Goal: Task Accomplishment & Management: Use online tool/utility

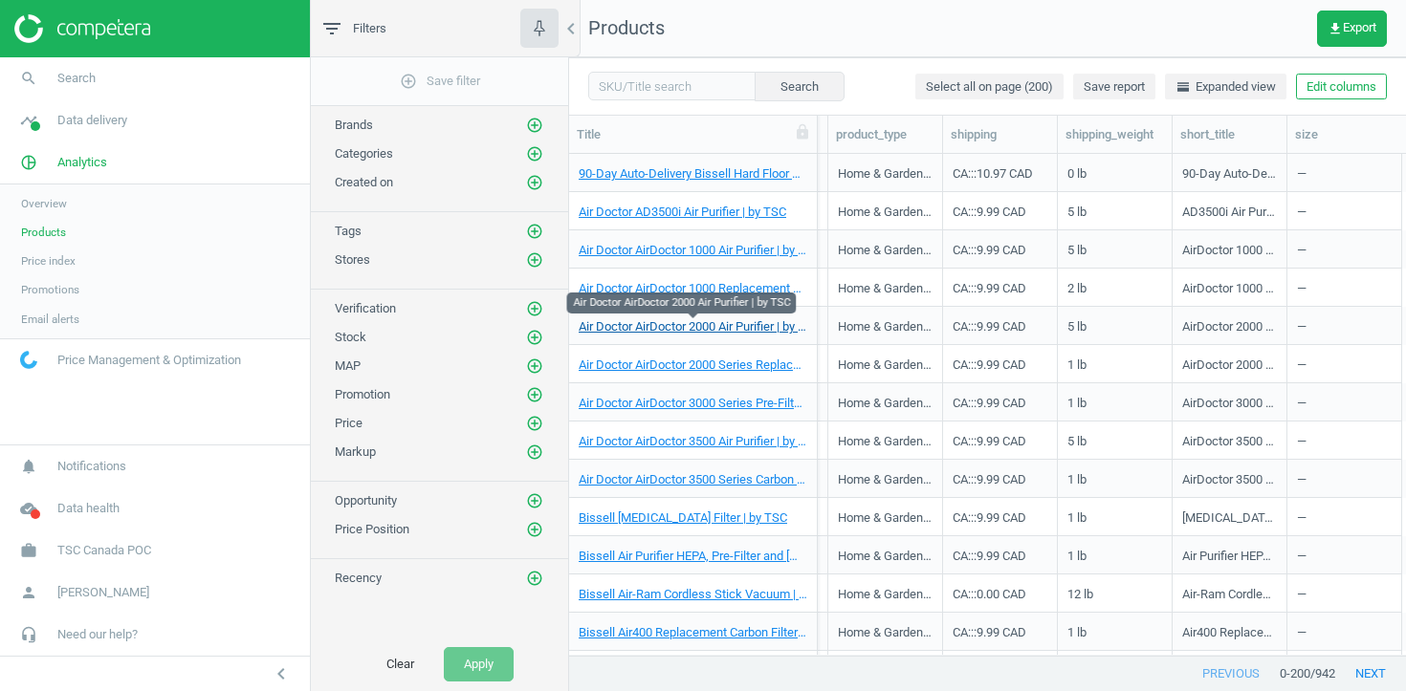
click at [684, 331] on link "Air Doctor AirDoctor 2000 Air Purifier | by TSC" at bounding box center [692, 326] width 229 height 17
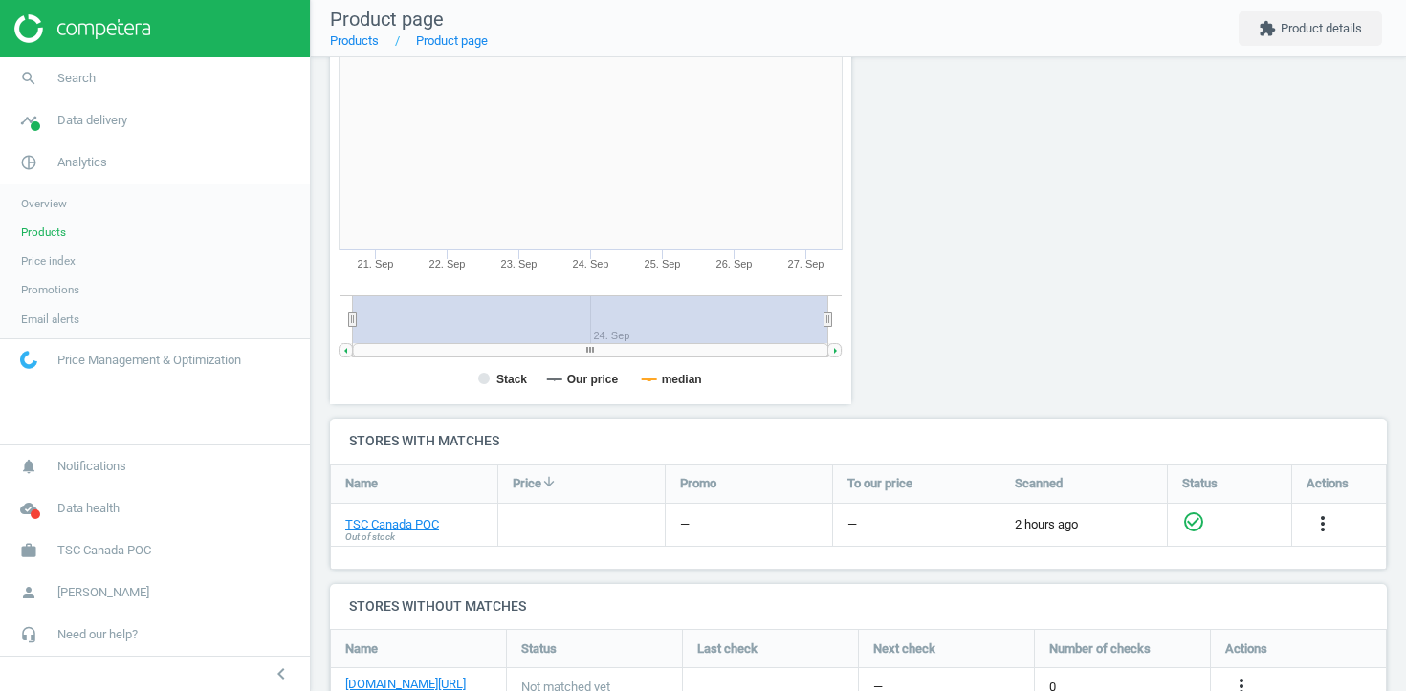
scroll to position [308, 0]
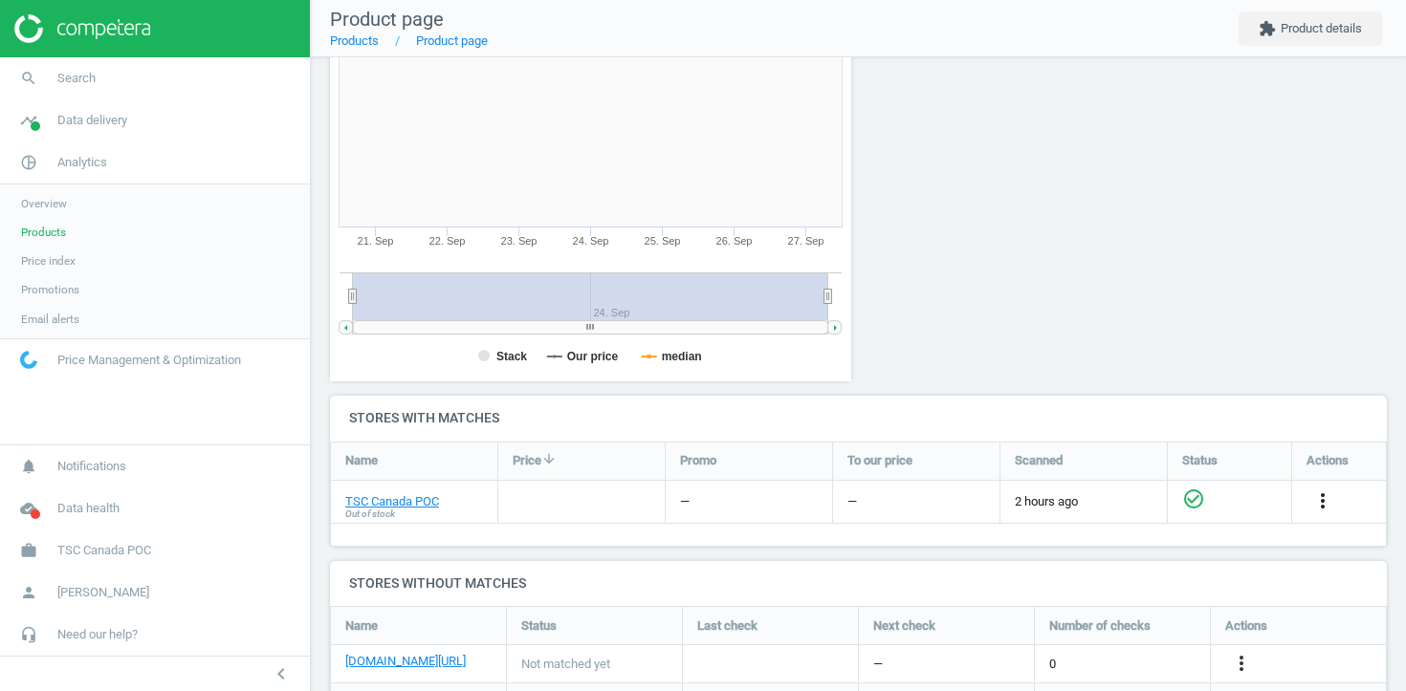
click at [1320, 507] on icon "more_vert" at bounding box center [1322, 501] width 23 height 23
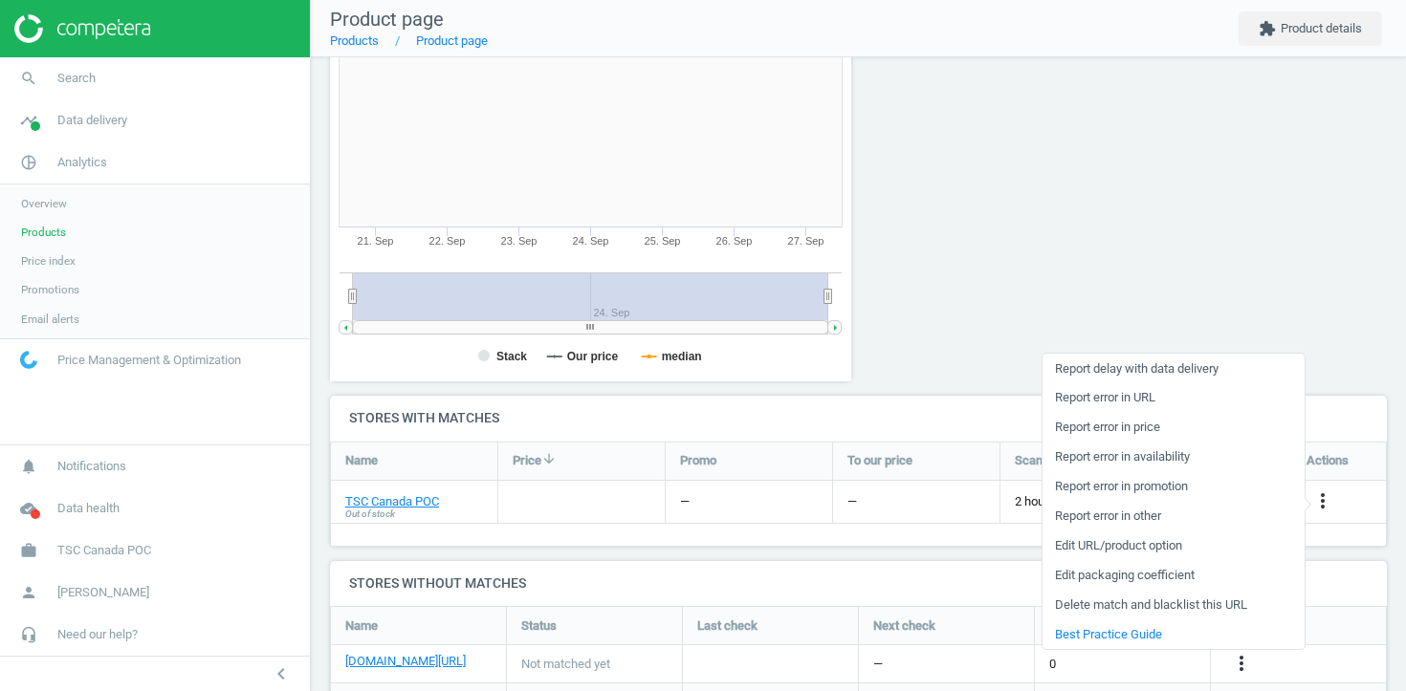
click at [1150, 536] on link "Edit URL/product option" at bounding box center [1173, 547] width 262 height 30
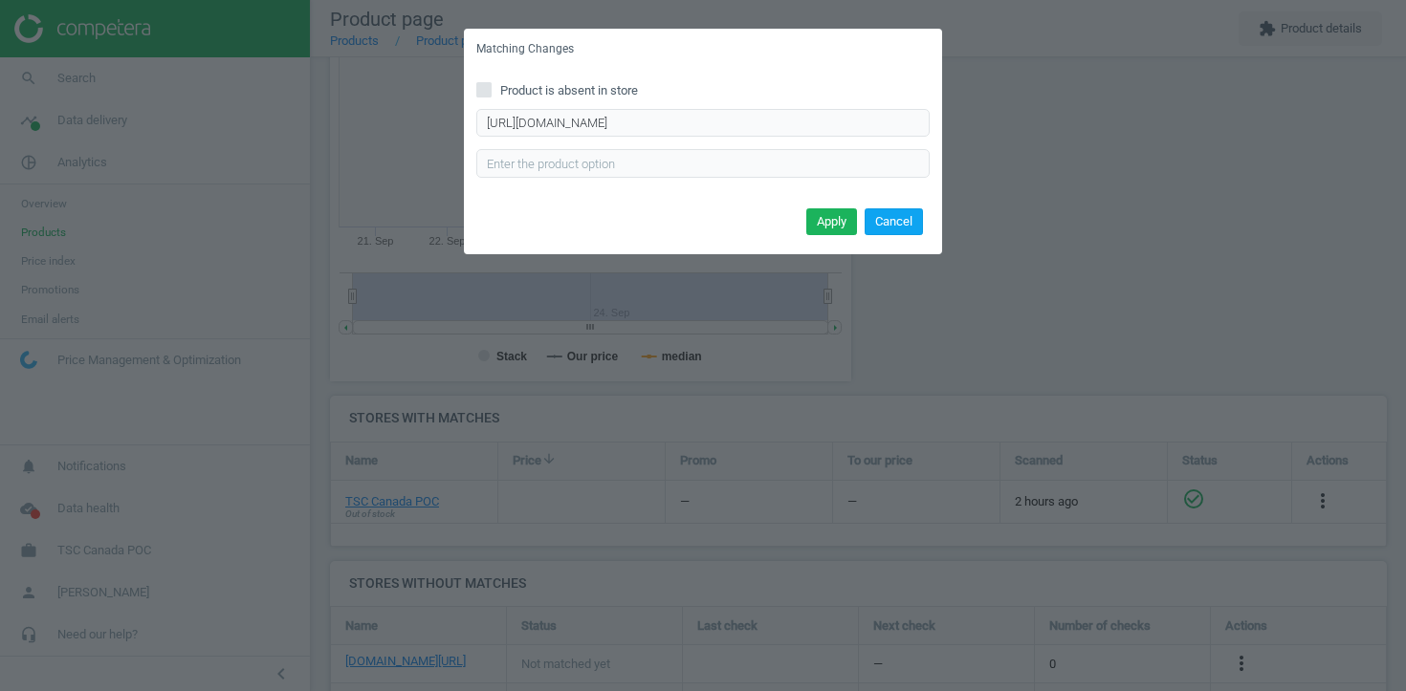
click at [906, 220] on button "Cancel" at bounding box center [893, 221] width 58 height 27
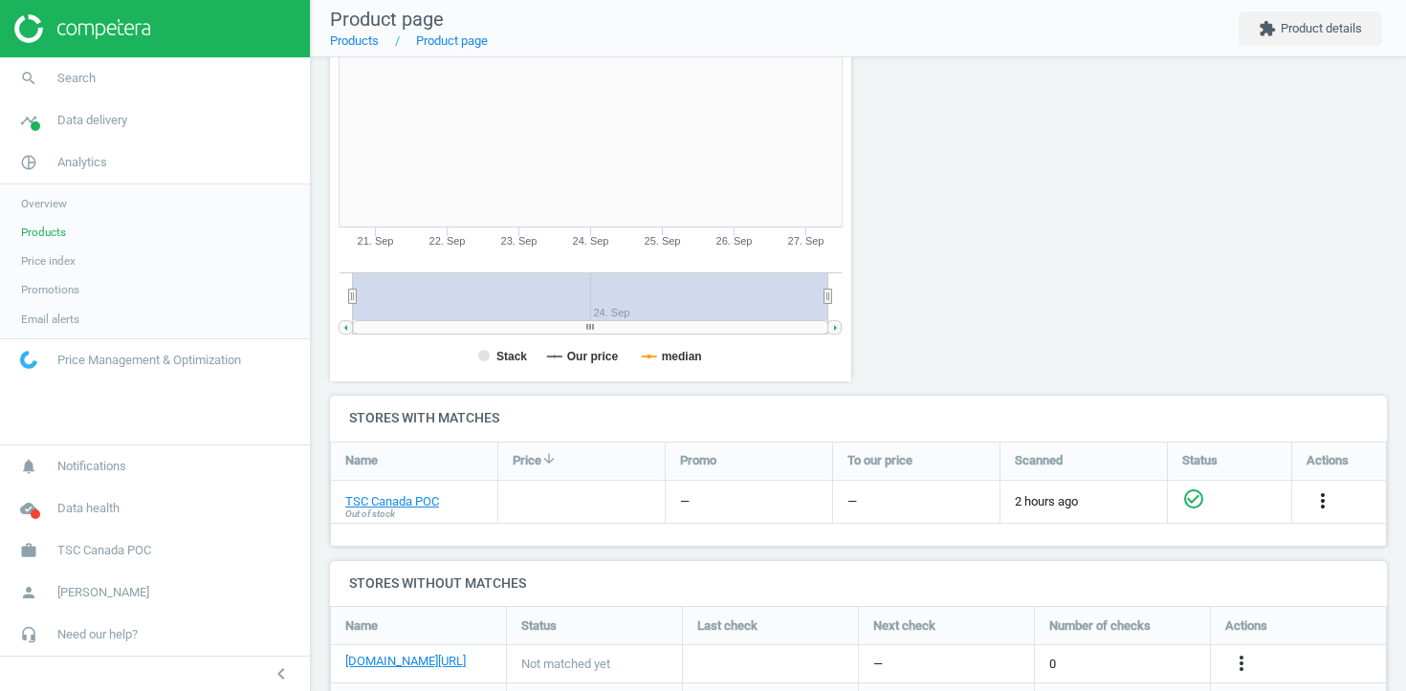
click at [1320, 498] on icon "more_vert" at bounding box center [1322, 501] width 23 height 23
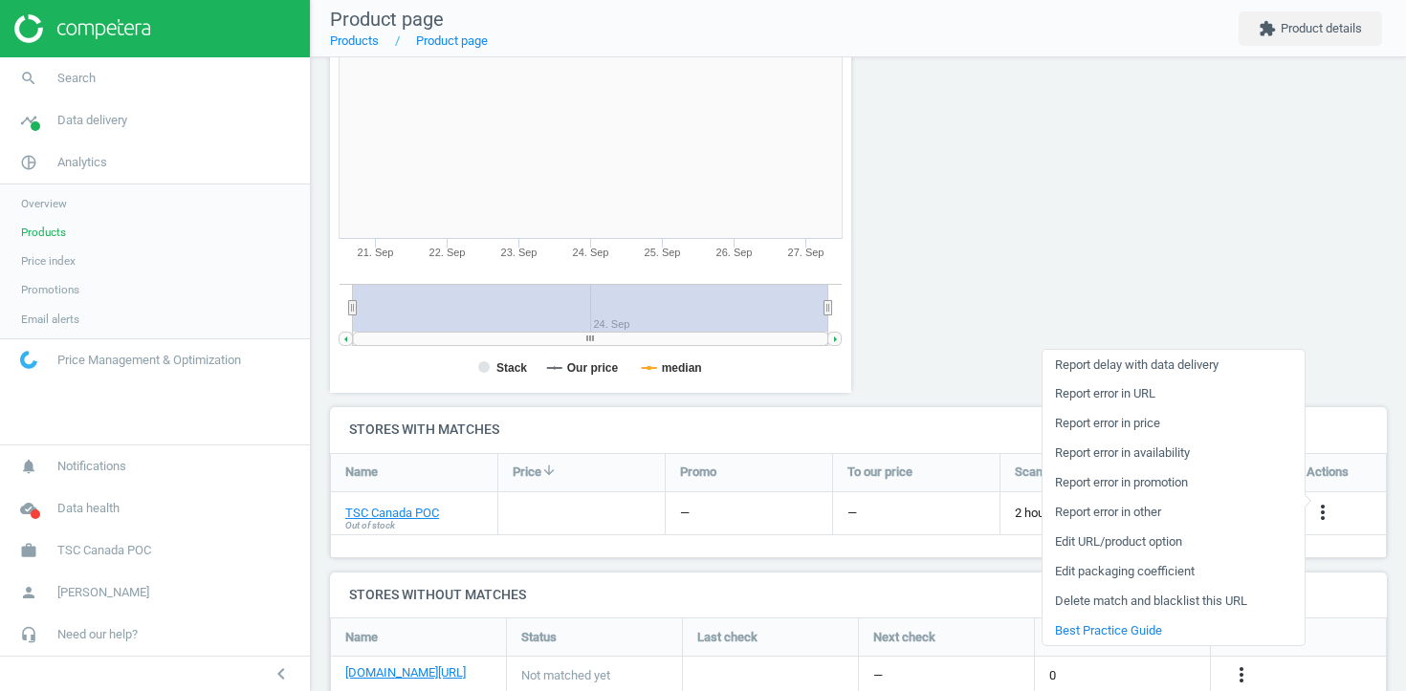
scroll to position [315, 0]
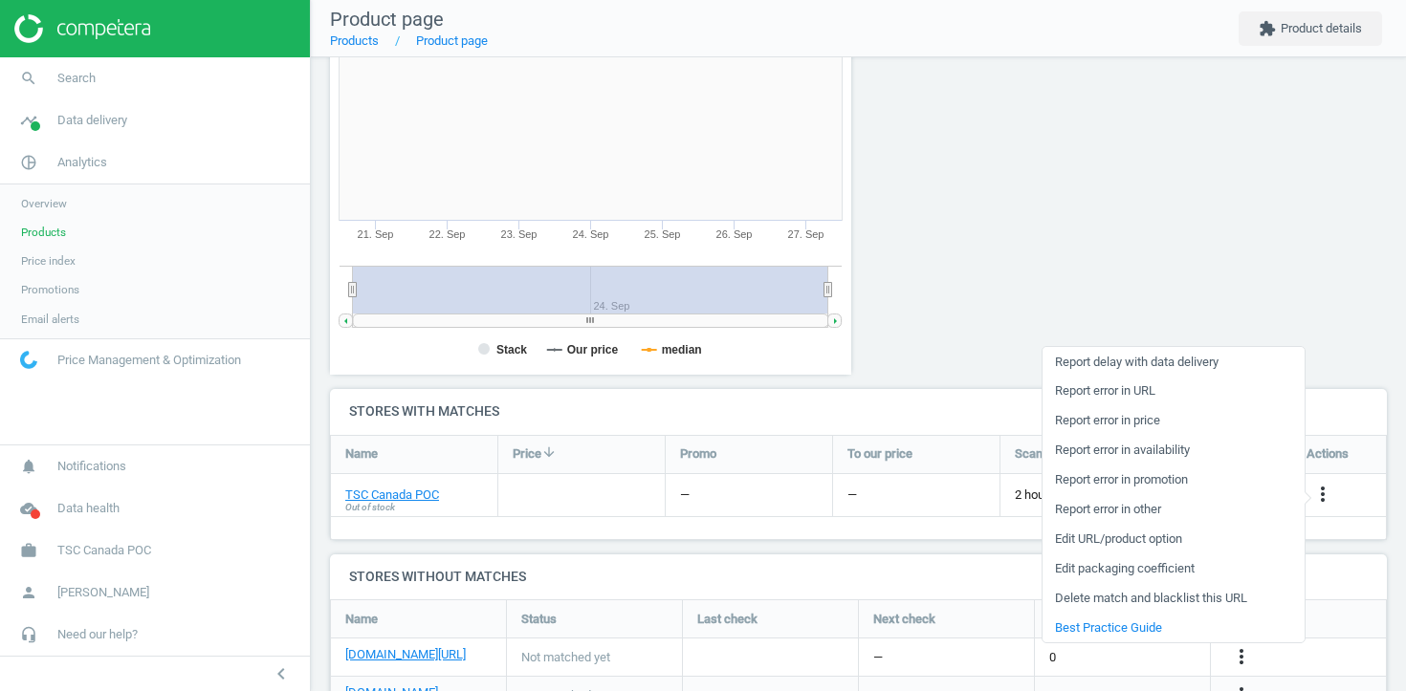
click at [1078, 532] on link "Edit URL/product option" at bounding box center [1173, 540] width 262 height 30
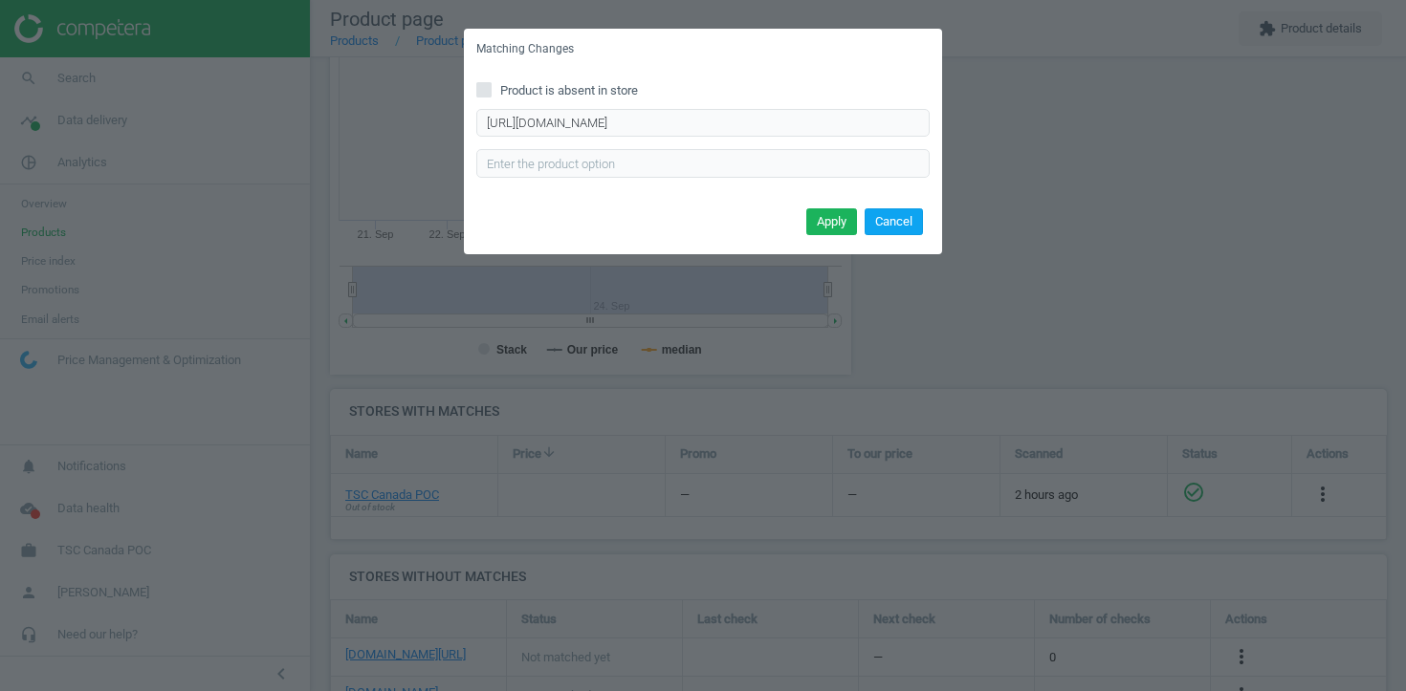
click at [884, 219] on button "Cancel" at bounding box center [893, 221] width 58 height 27
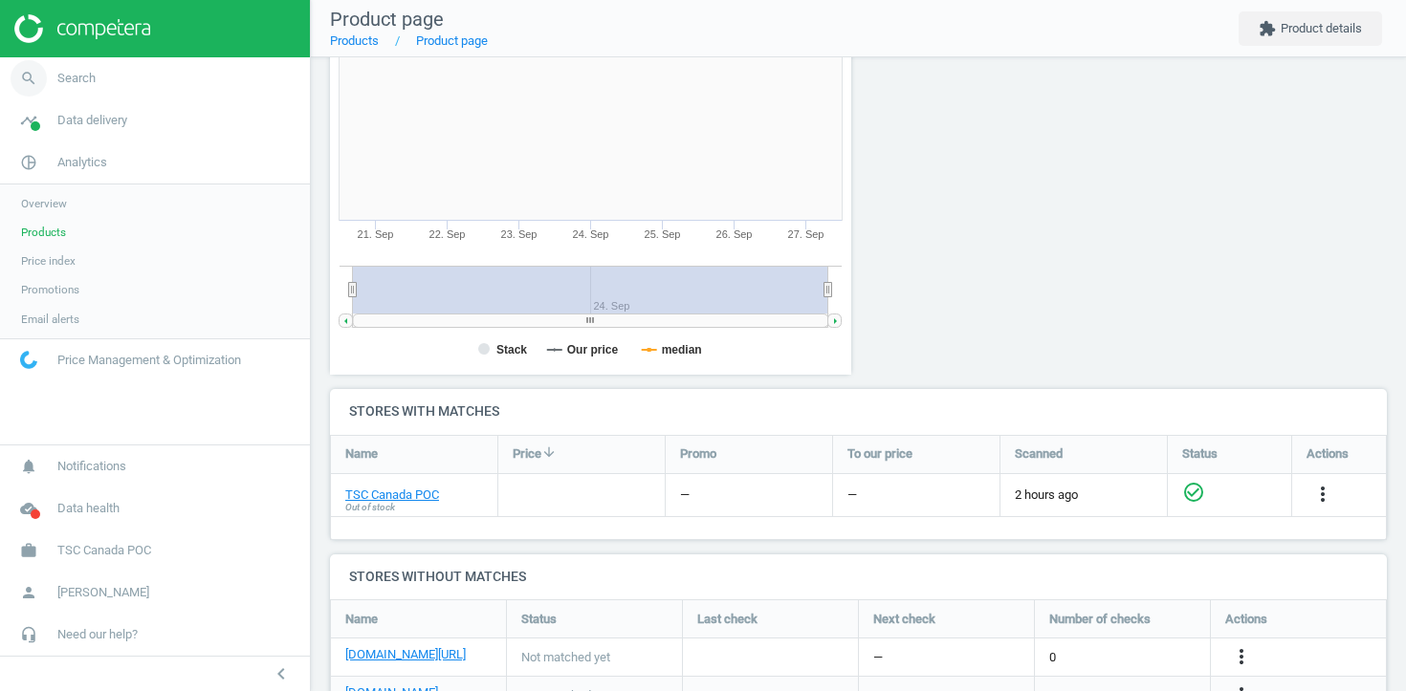
click at [105, 61] on link "search Search" at bounding box center [155, 78] width 310 height 42
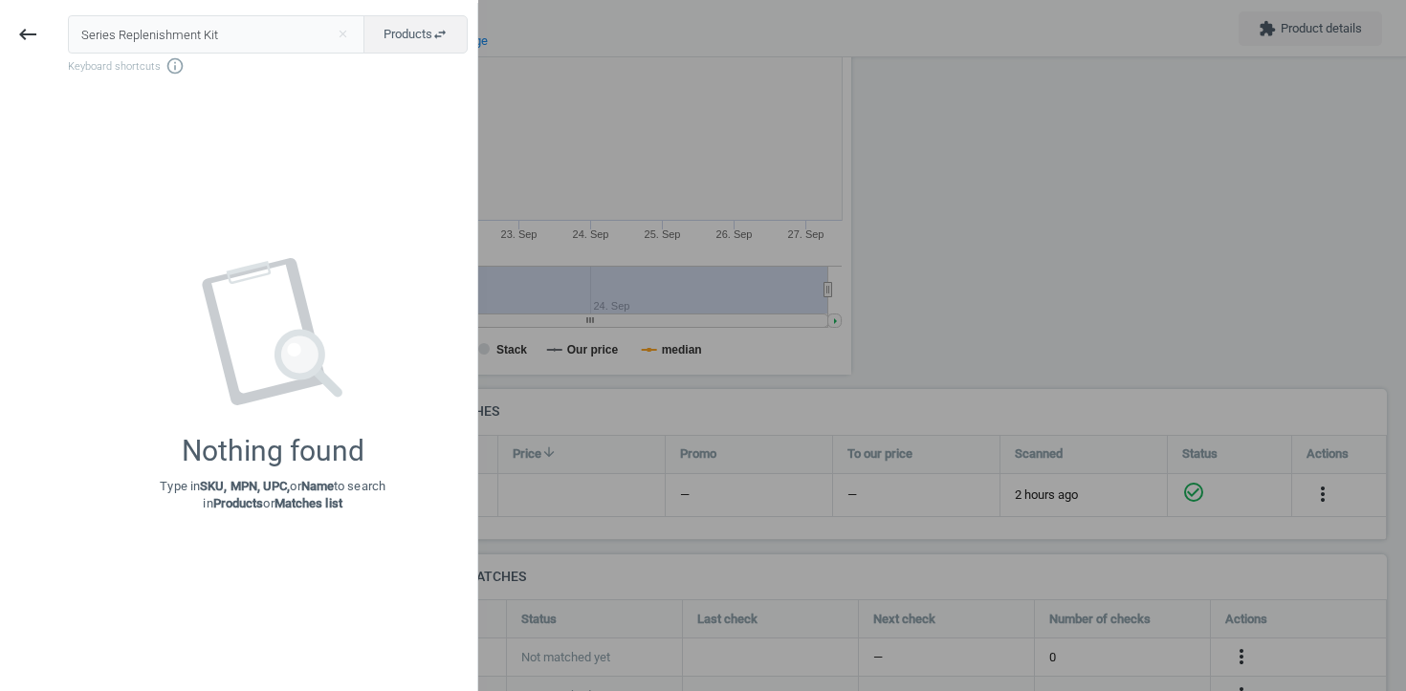
type input "Series Replenishment Kit"
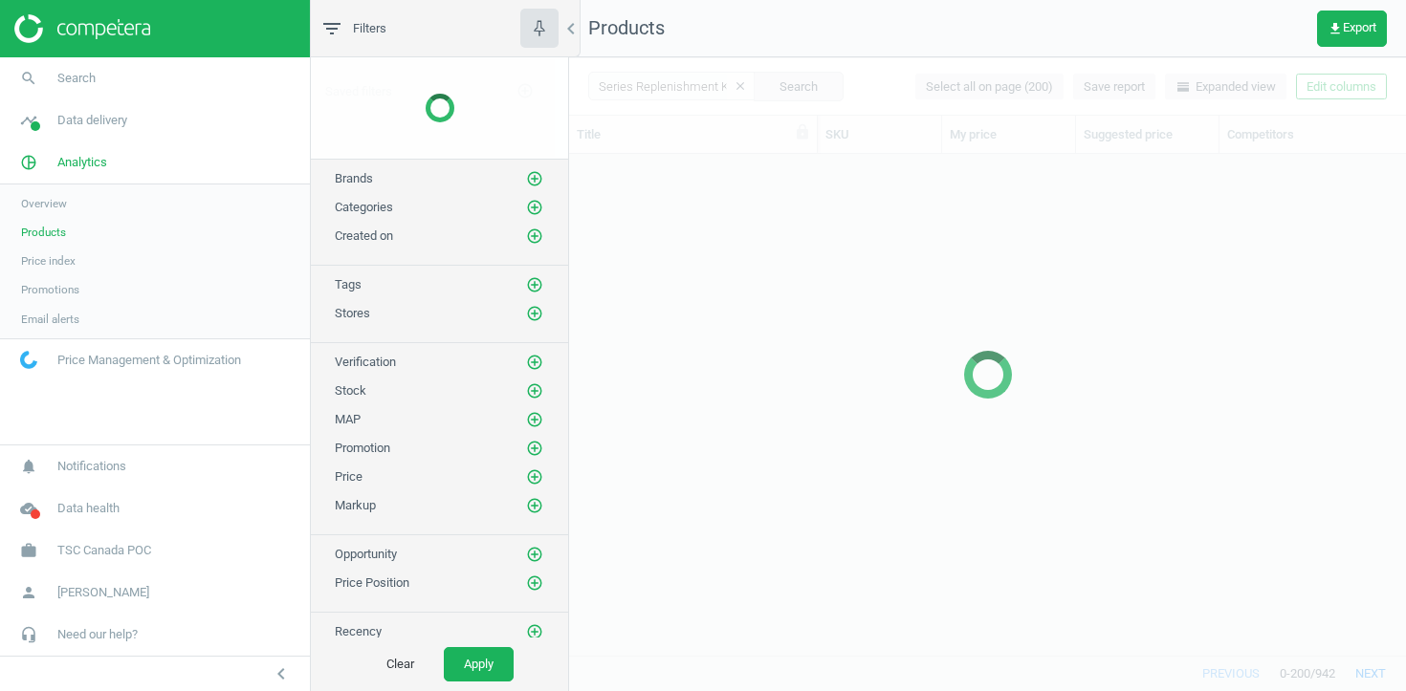
scroll to position [501, 837]
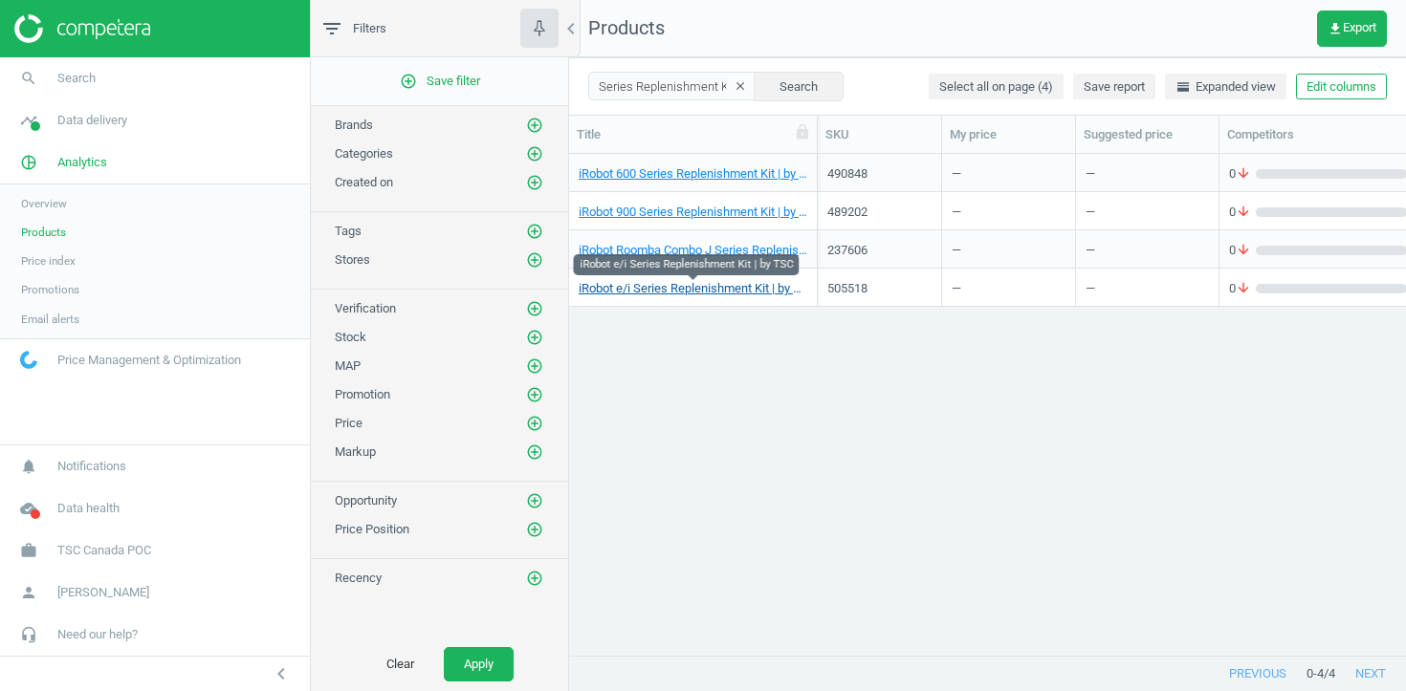
click at [719, 282] on link "iRobot e/i Series Replenishment Kit | by TSC" at bounding box center [692, 288] width 229 height 17
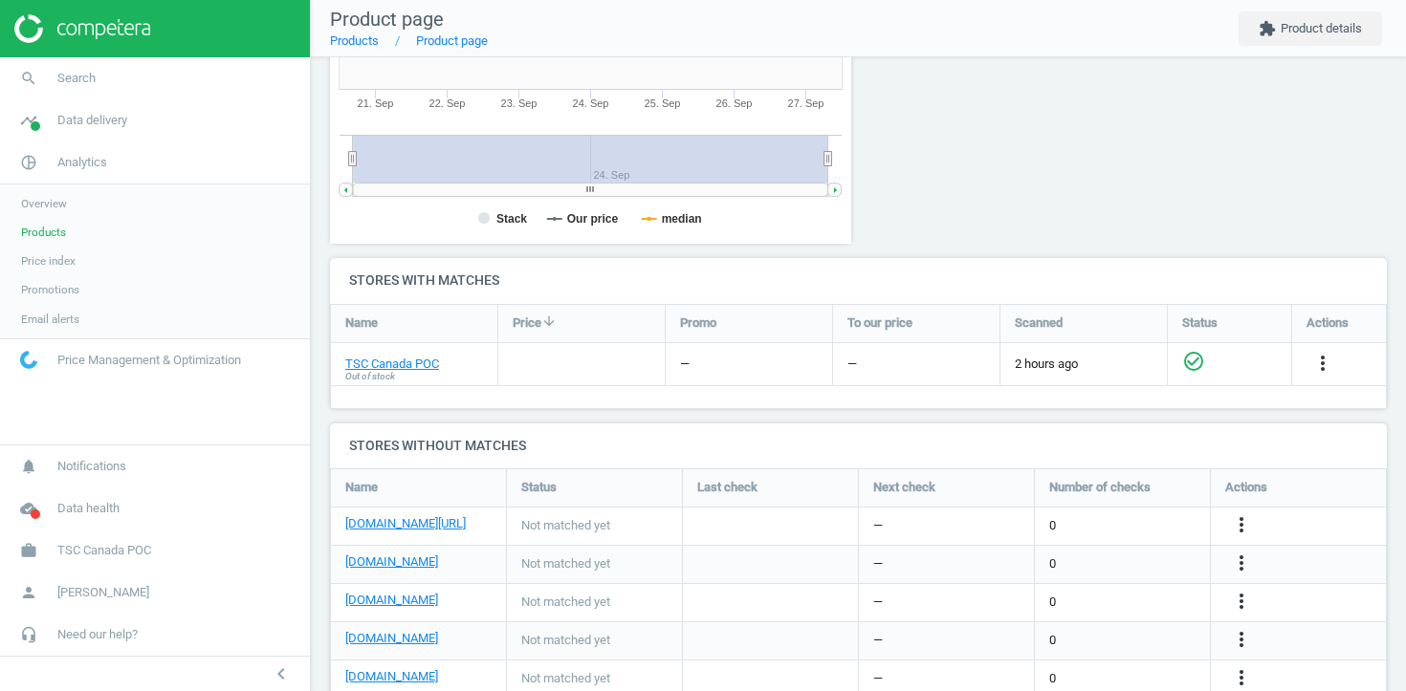
scroll to position [486, 0]
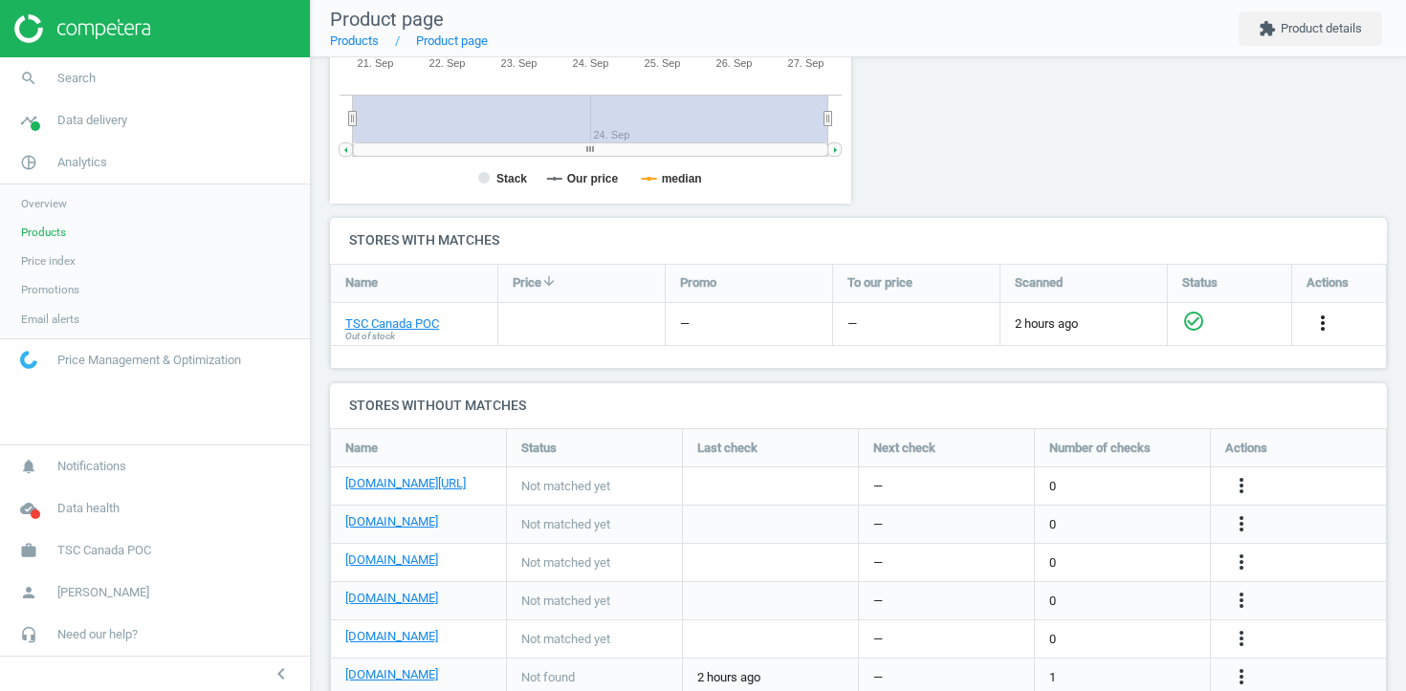
click at [1321, 318] on icon "more_vert" at bounding box center [1322, 323] width 23 height 23
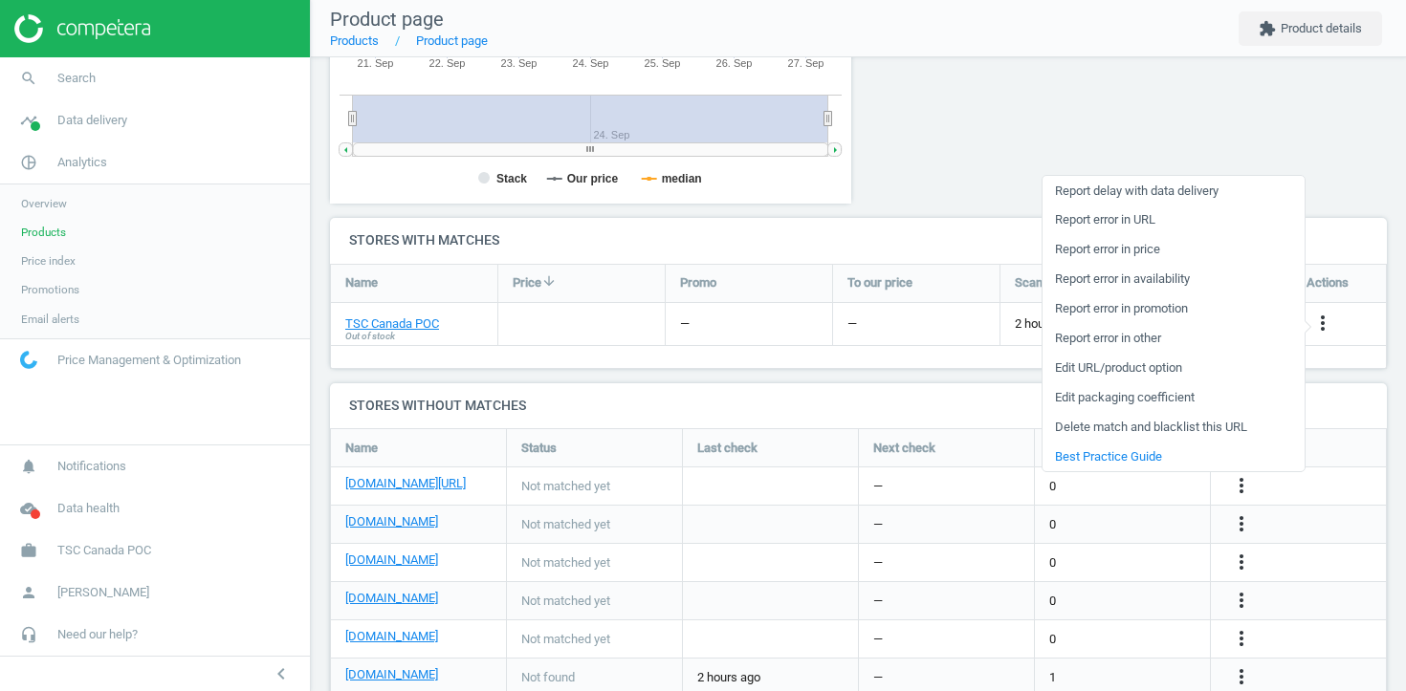
click at [1190, 364] on link "Edit URL/product option" at bounding box center [1173, 369] width 262 height 30
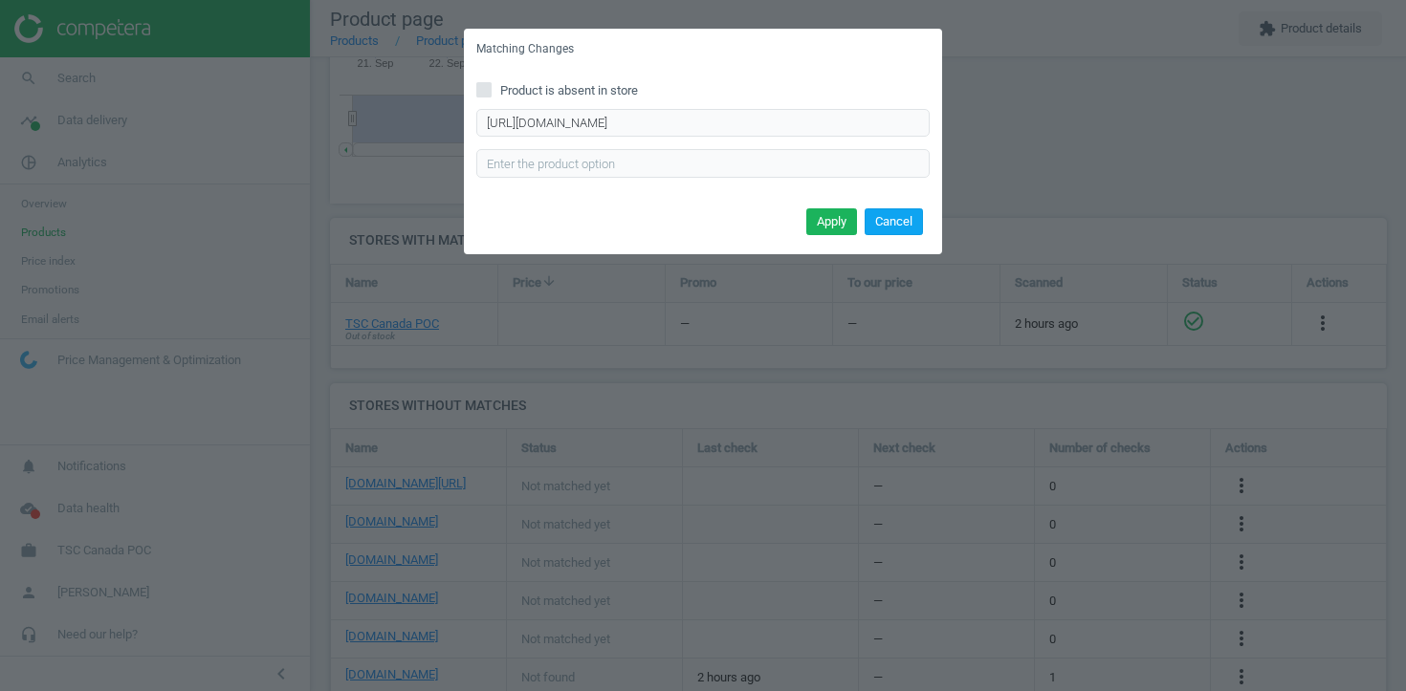
click at [907, 218] on button "Cancel" at bounding box center [893, 221] width 58 height 27
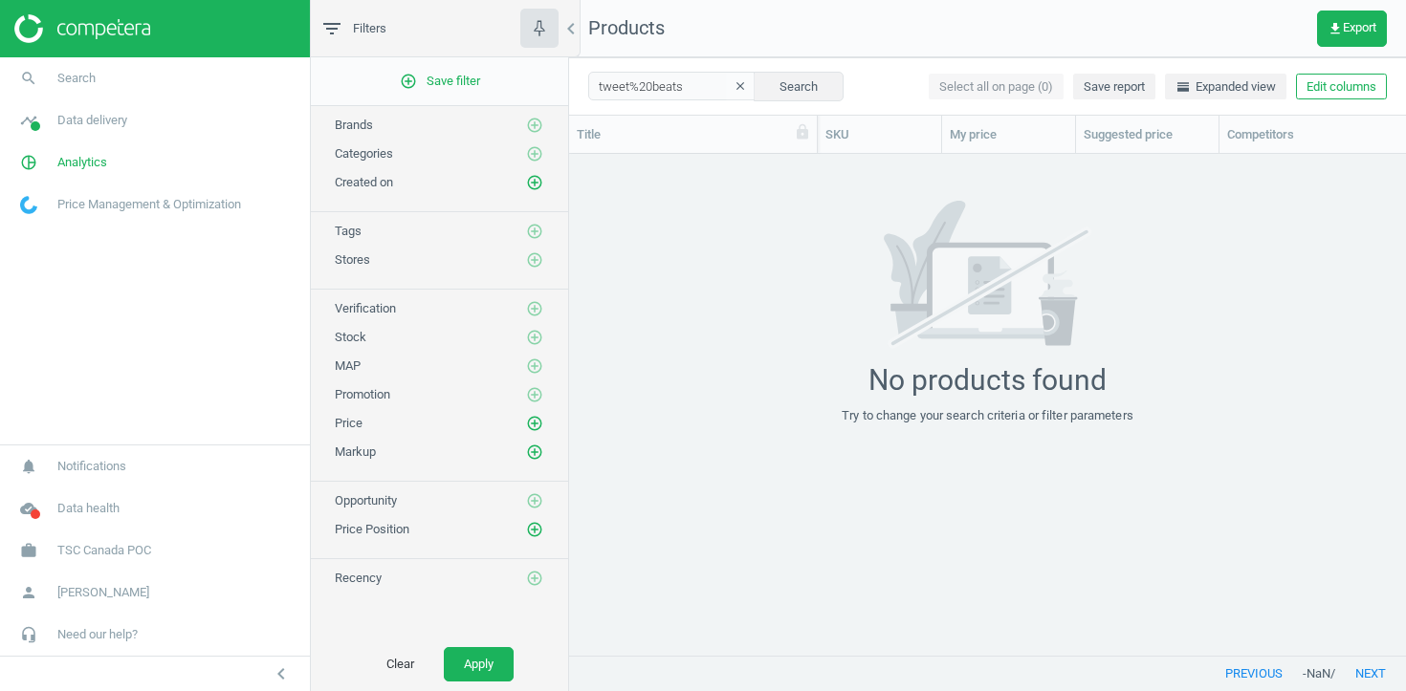
scroll to position [1, 1]
click at [660, 83] on input "tweet%20beats" at bounding box center [671, 86] width 167 height 29
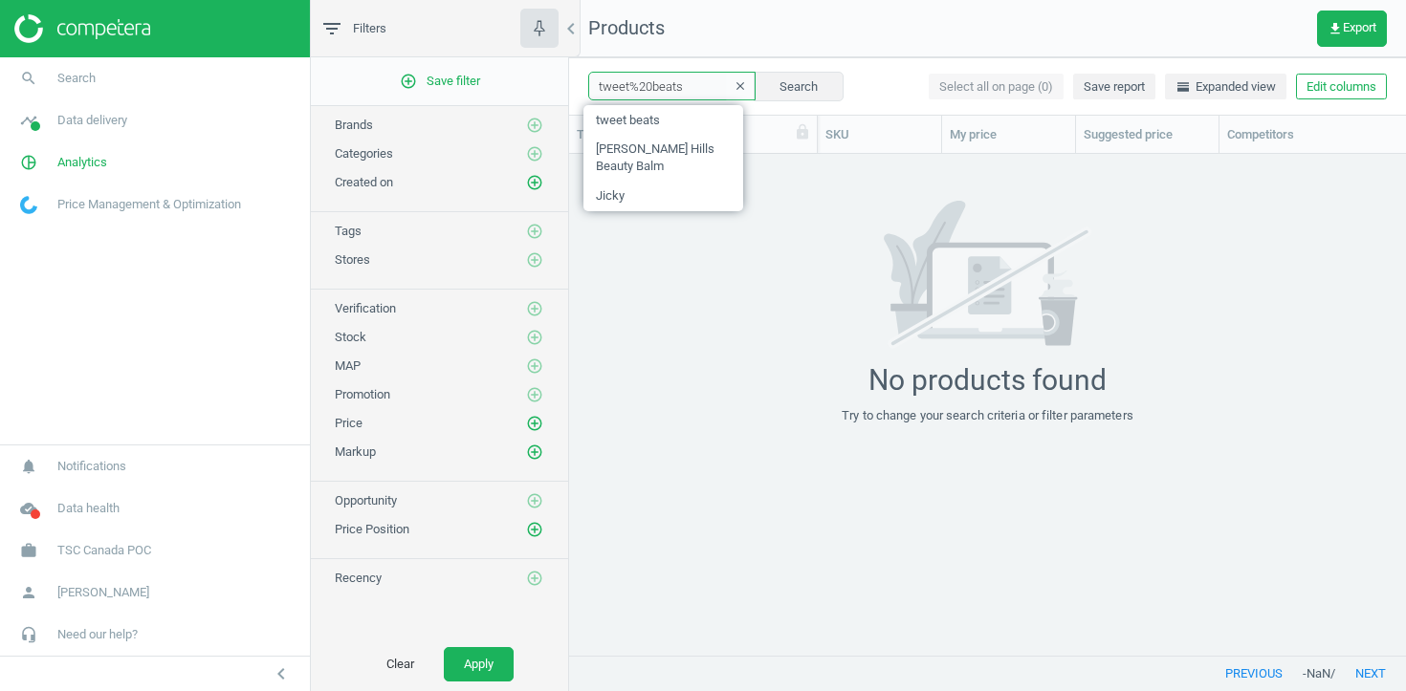
click at [660, 83] on input "tweet%20beats" at bounding box center [671, 86] width 167 height 29
paste input "251150"
paste input "Five"
type input "Five"
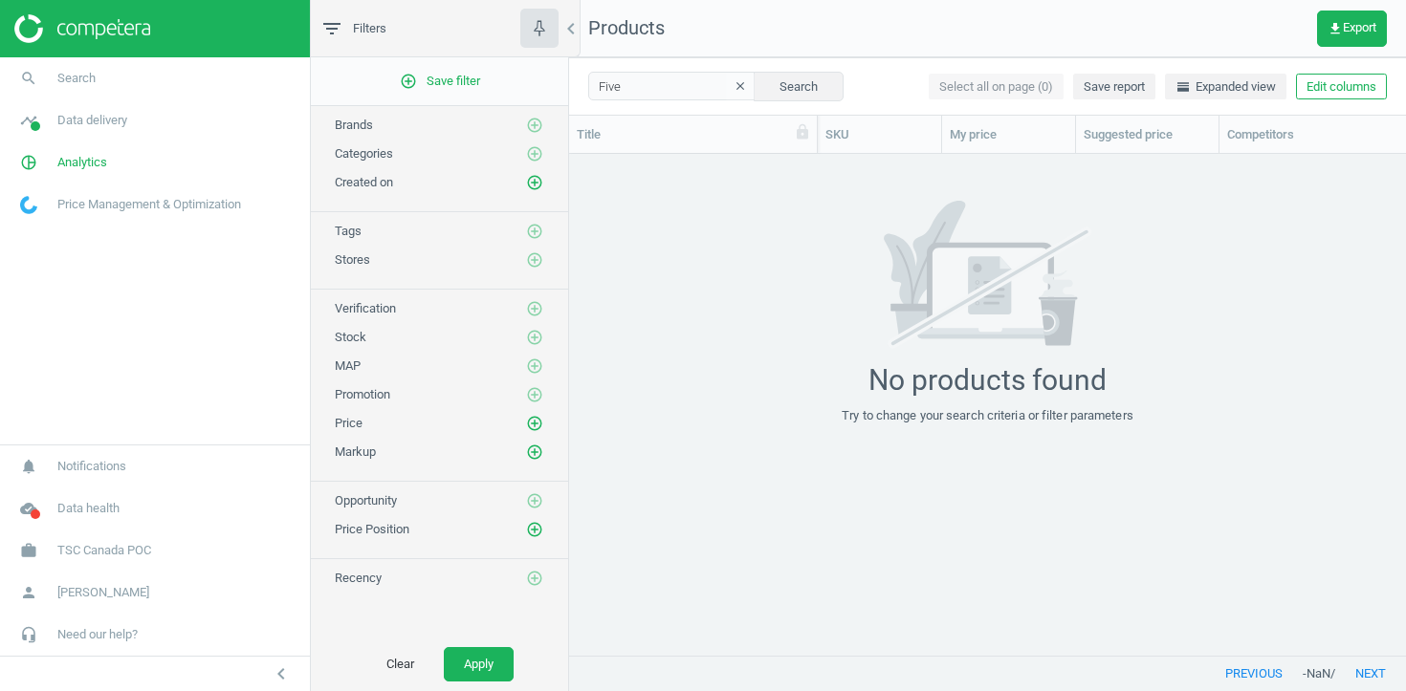
scroll to position [501, 837]
click at [95, 161] on span "Analytics" at bounding box center [82, 162] width 50 height 17
click at [60, 229] on span "Products" at bounding box center [43, 232] width 45 height 15
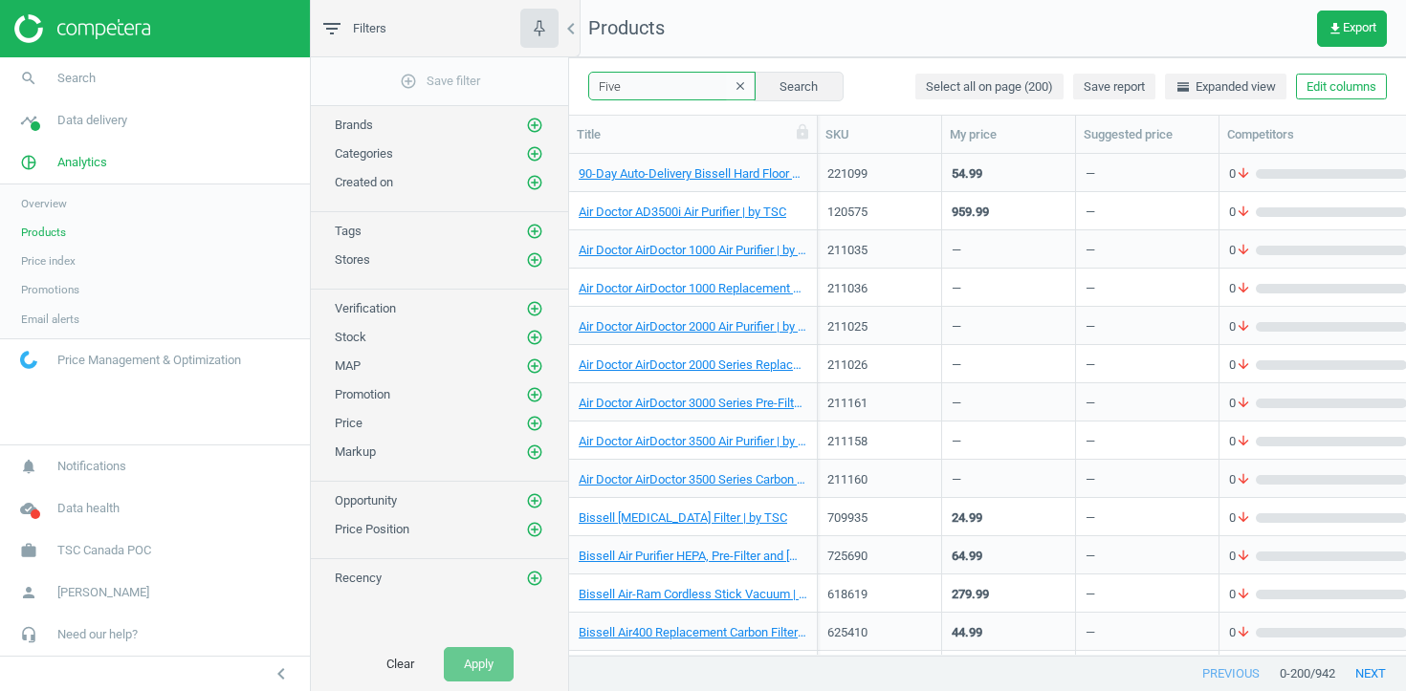
click at [648, 78] on input "Five" at bounding box center [671, 86] width 167 height 29
paste input "251150"
type input "251150"
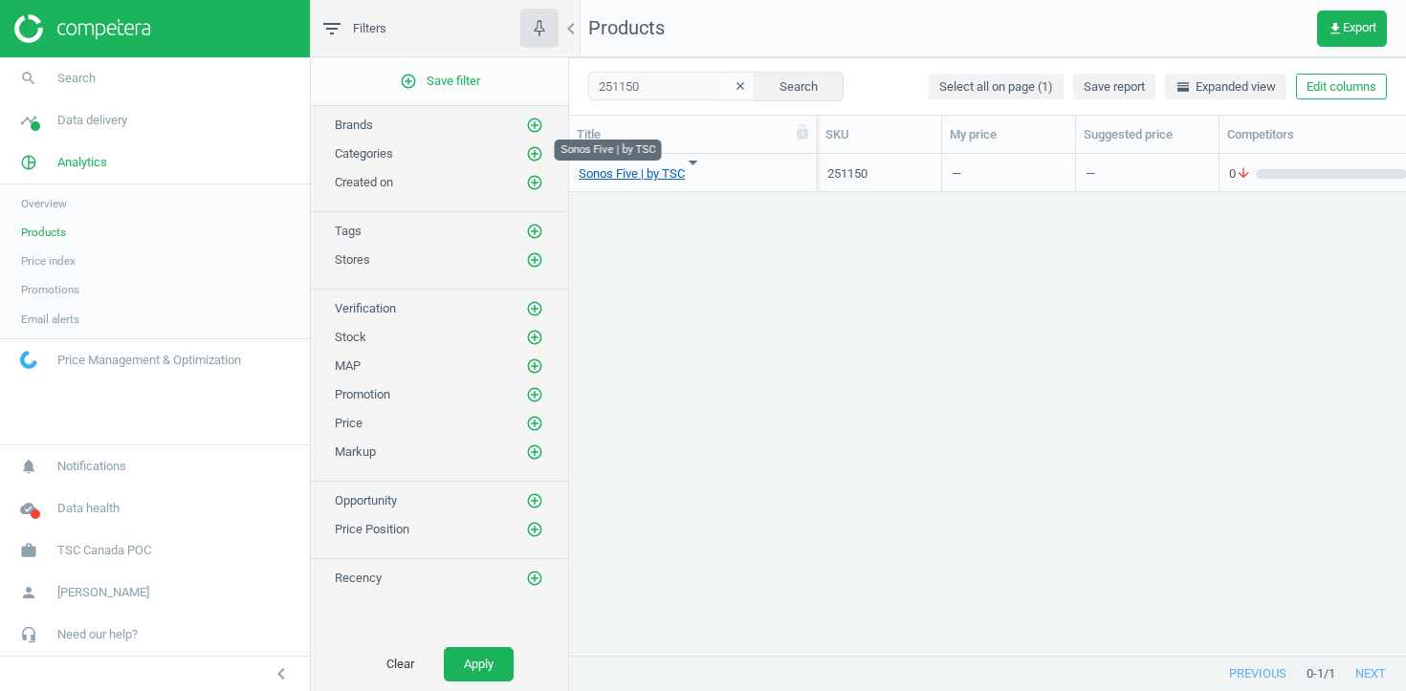
click at [666, 176] on link "Sonos Five | by TSC" at bounding box center [631, 173] width 106 height 17
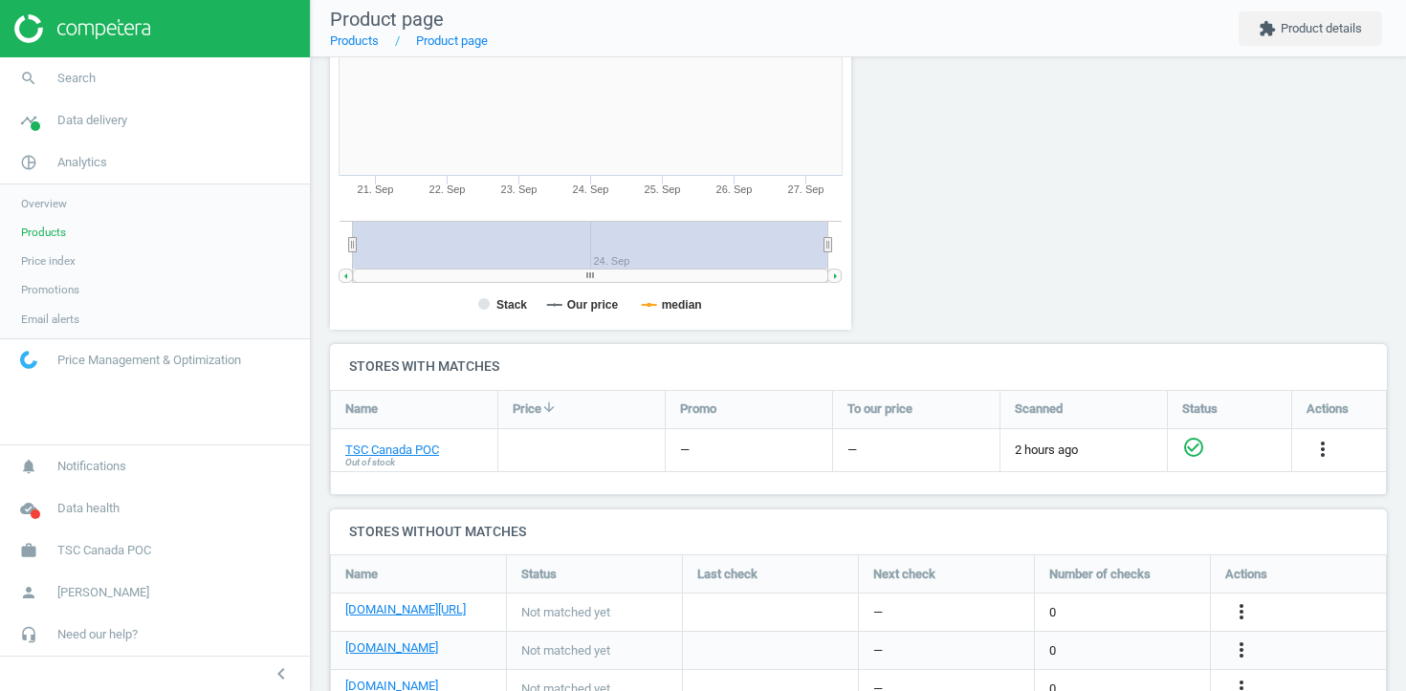
scroll to position [586, 0]
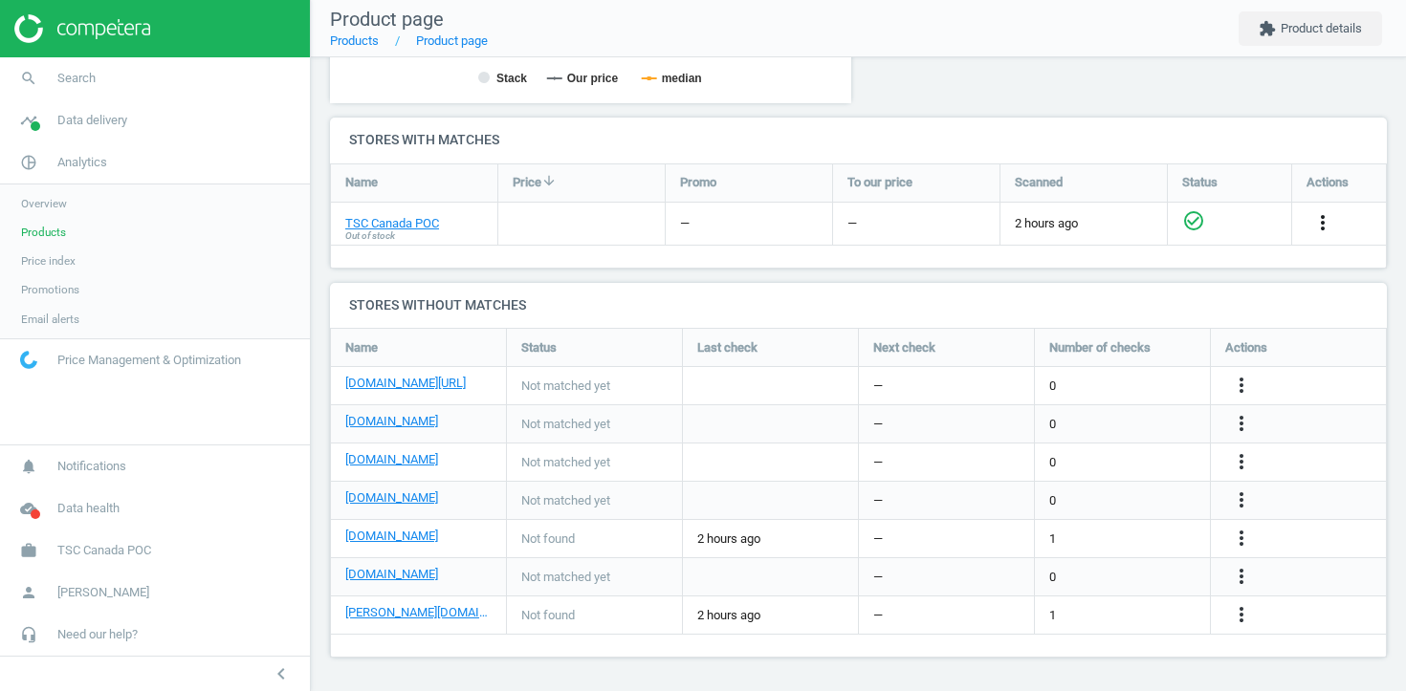
click at [1324, 217] on icon "more_vert" at bounding box center [1322, 222] width 23 height 23
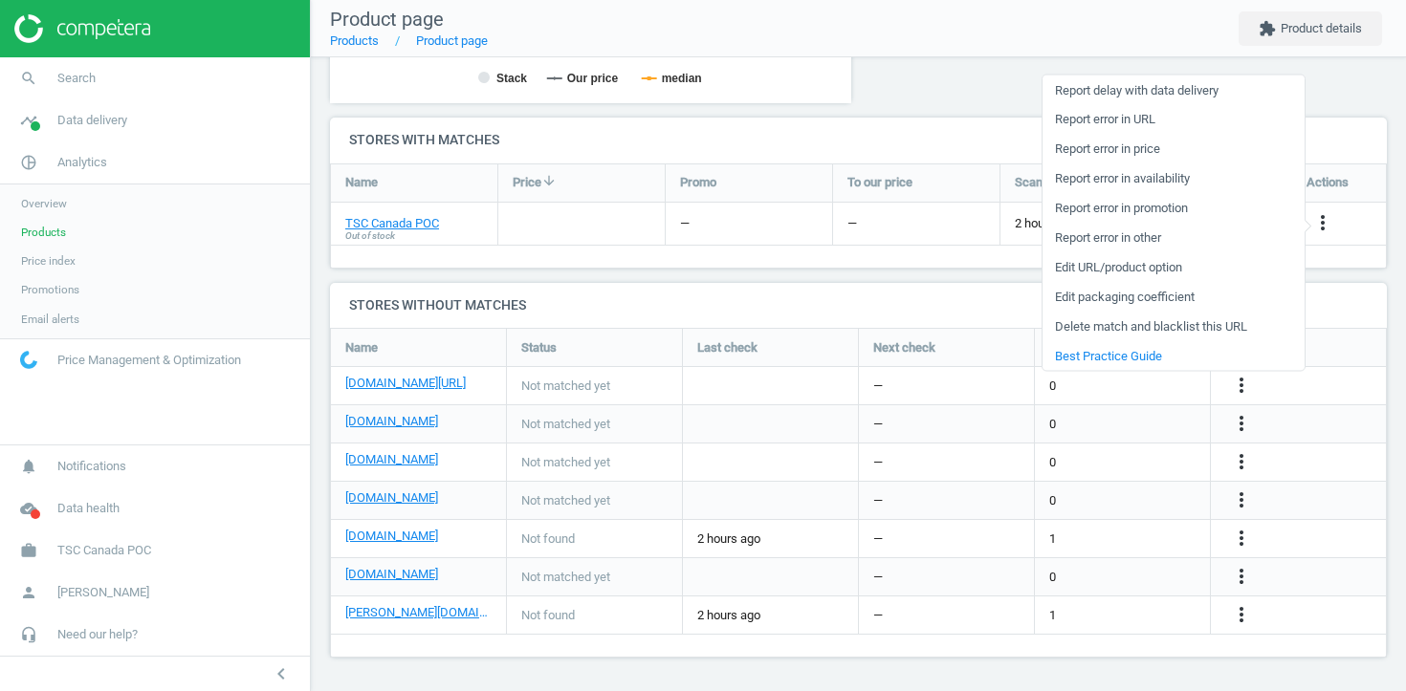
click at [1149, 257] on link "Edit URL/product option" at bounding box center [1173, 267] width 262 height 30
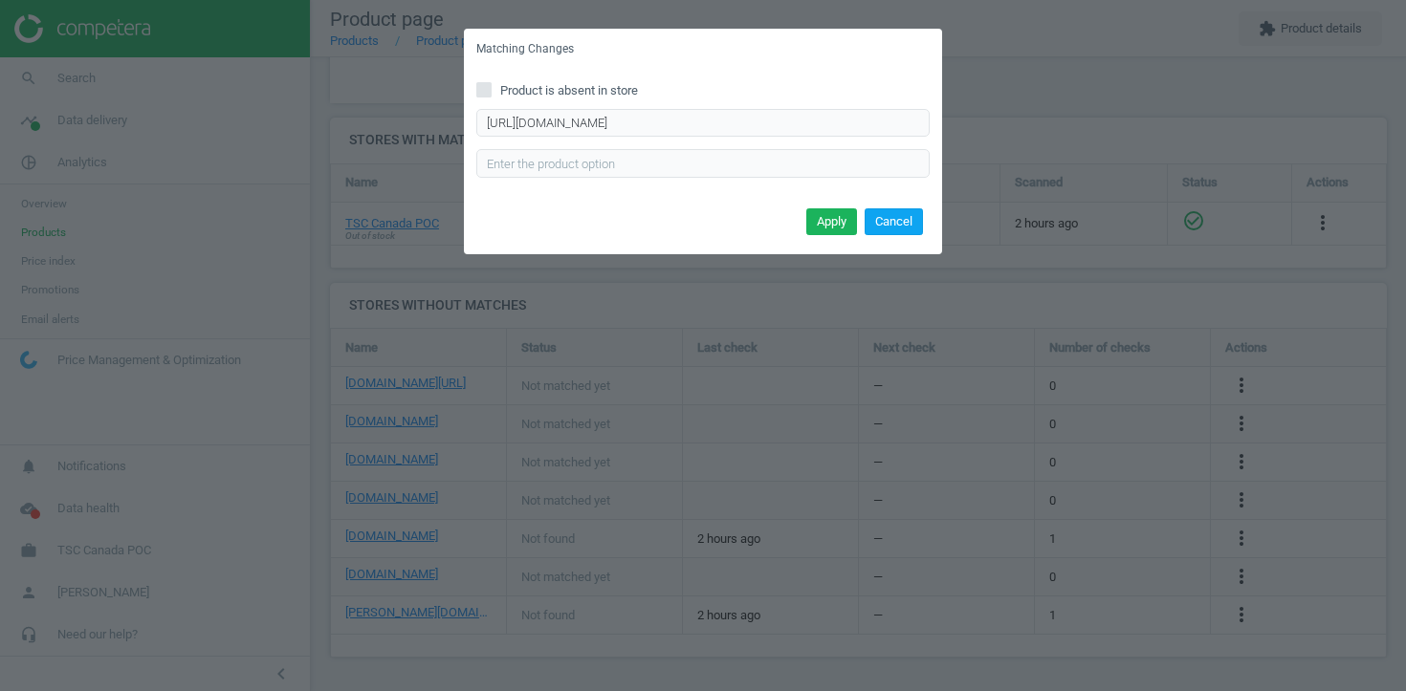
click at [907, 216] on button "Cancel" at bounding box center [893, 221] width 58 height 27
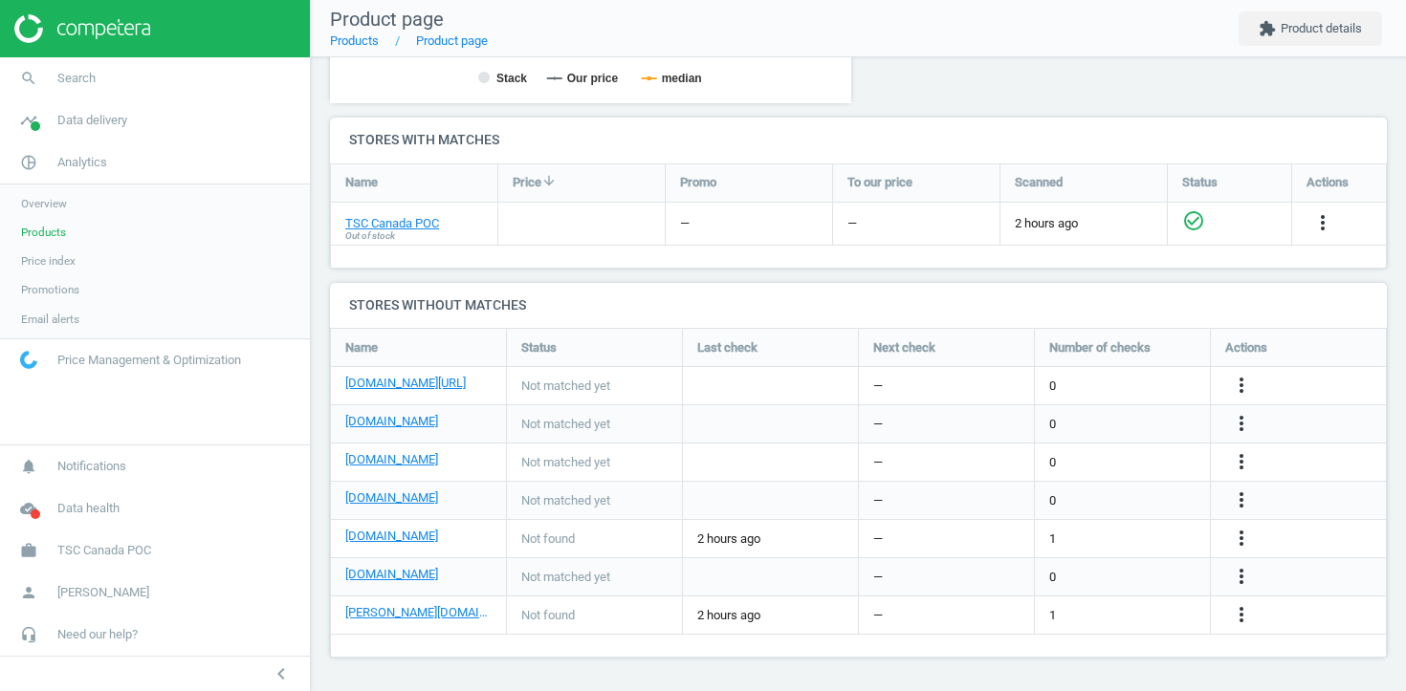
click at [77, 238] on link "Products" at bounding box center [155, 232] width 310 height 29
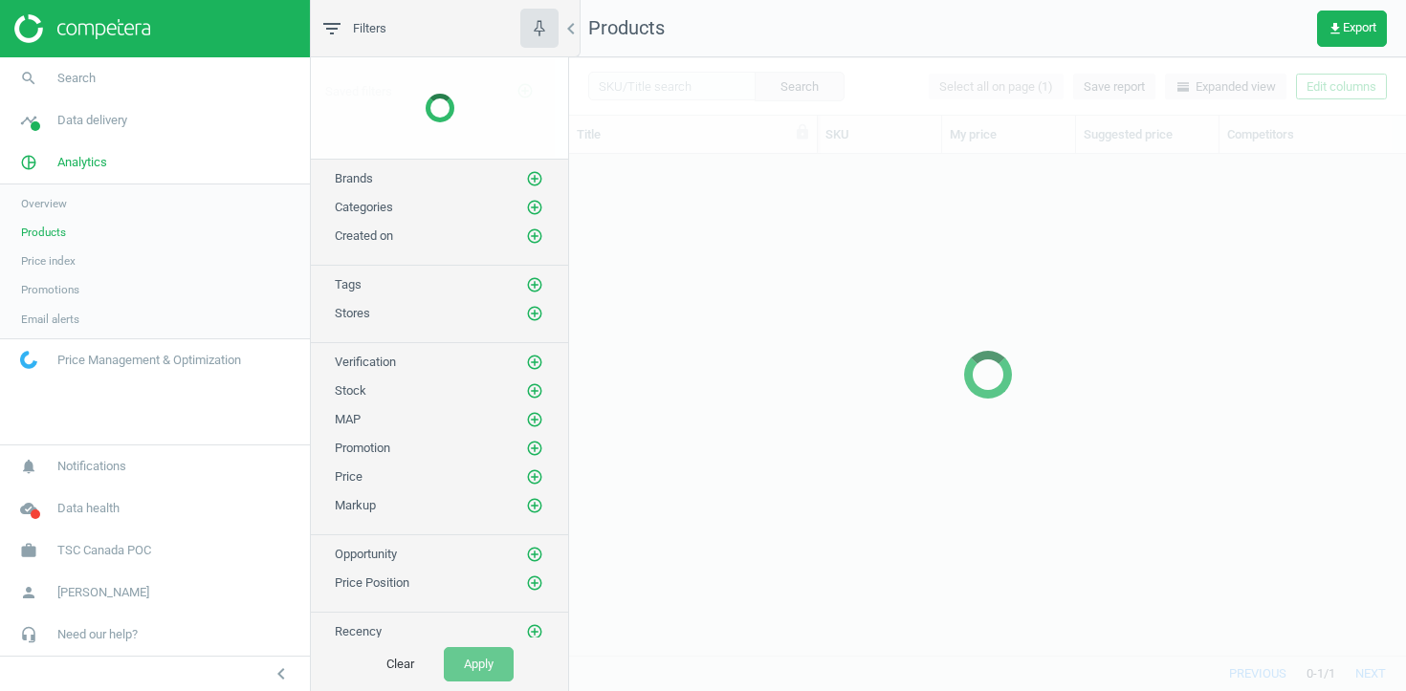
scroll to position [501, 837]
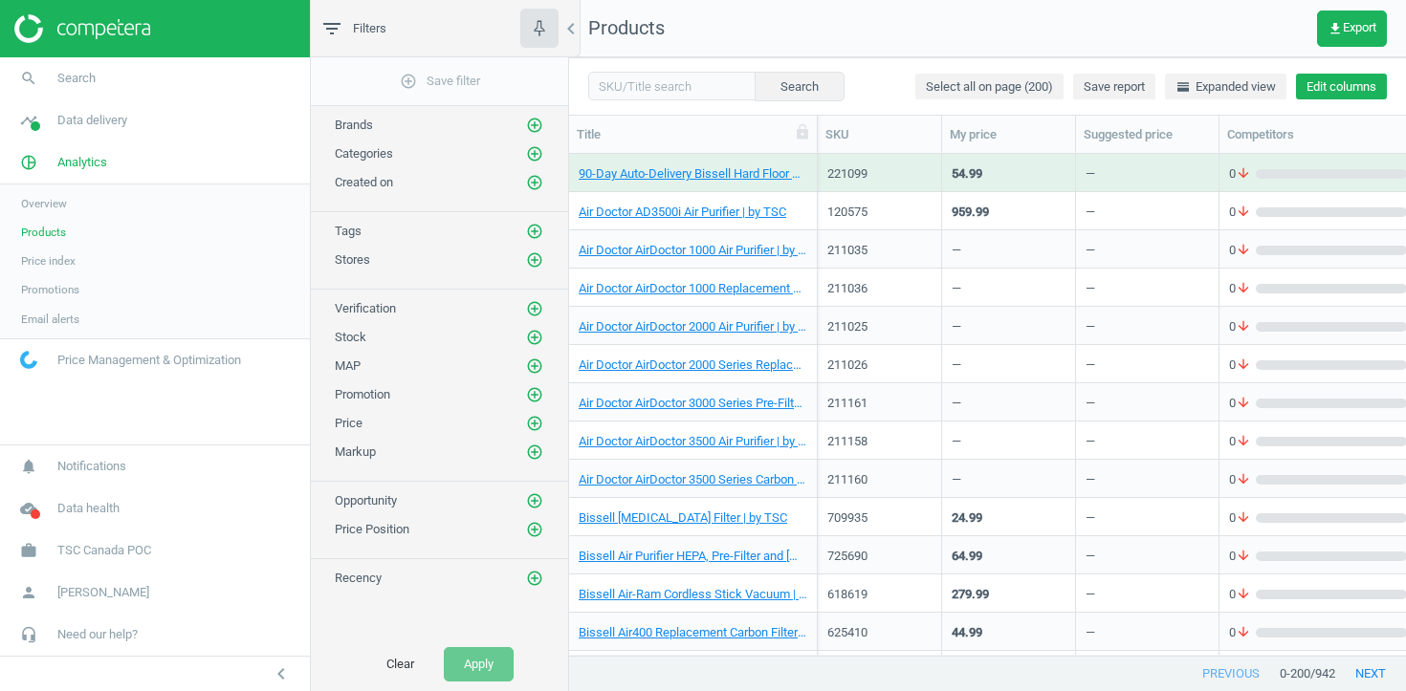
click at [1348, 84] on button "Edit columns" at bounding box center [1341, 87] width 91 height 27
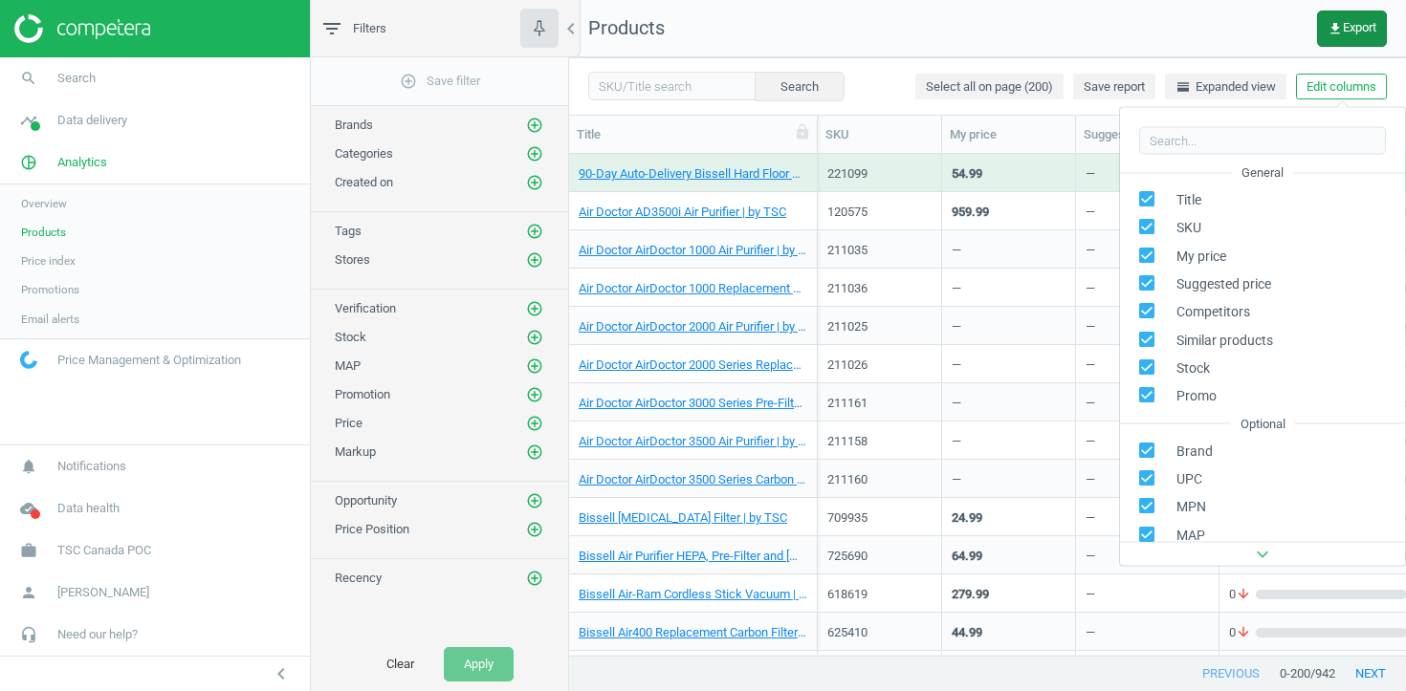
click at [1386, 19] on div "get_app Export" at bounding box center [1361, 29] width 89 height 36
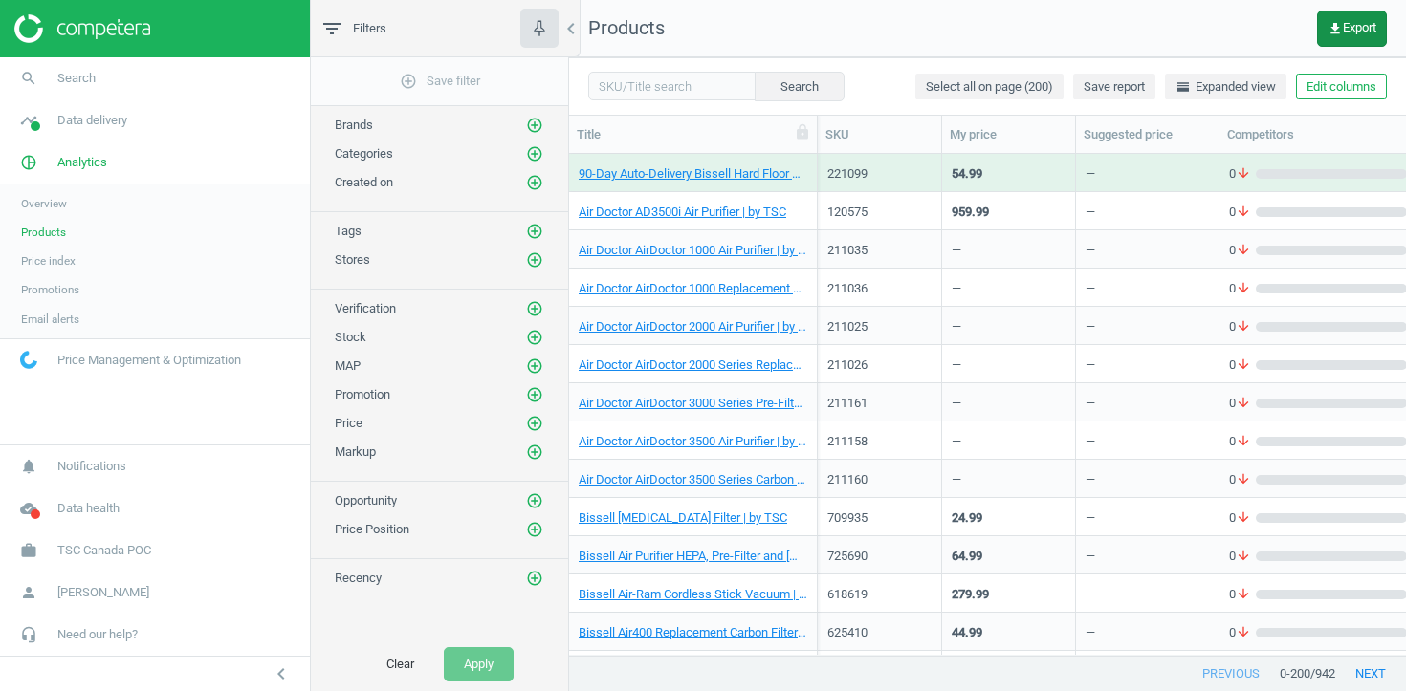
click at [1359, 36] on button "get_app Export" at bounding box center [1352, 29] width 70 height 36
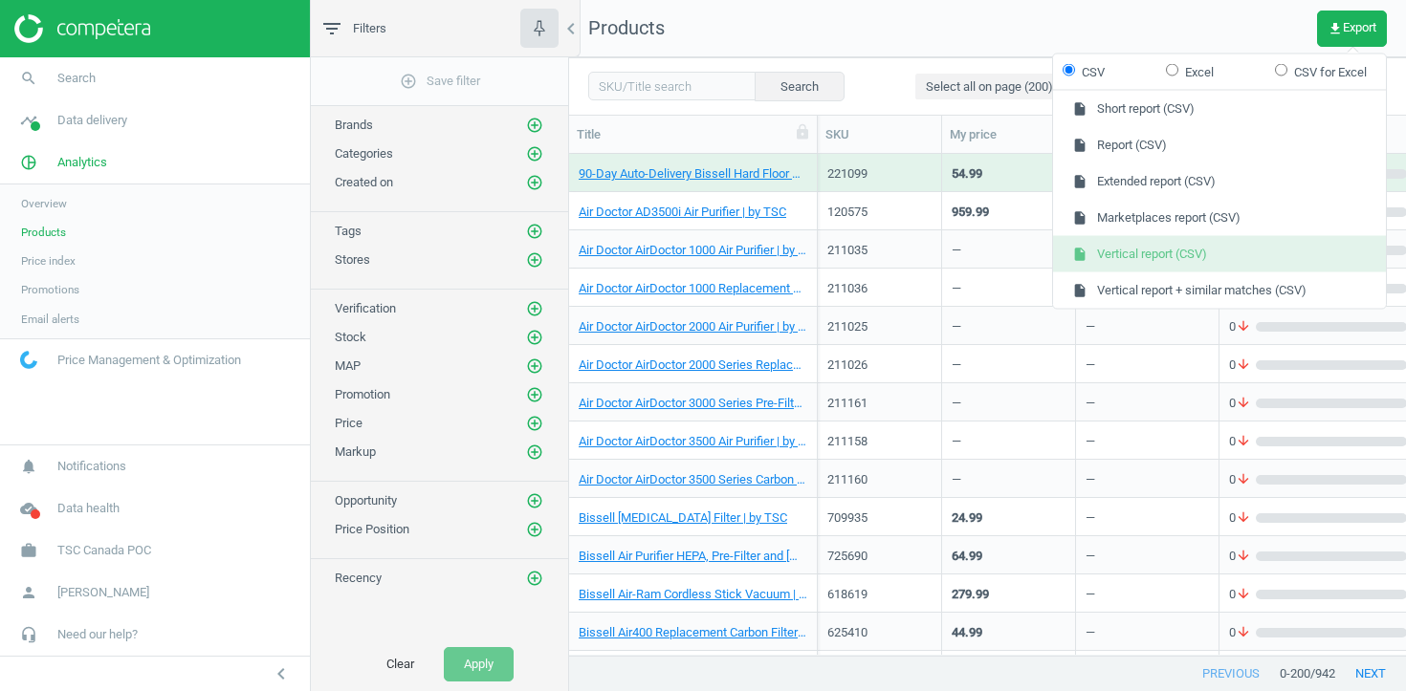
click at [1189, 251] on button "insert_drive_file Vertical report (CSV)" at bounding box center [1219, 254] width 333 height 36
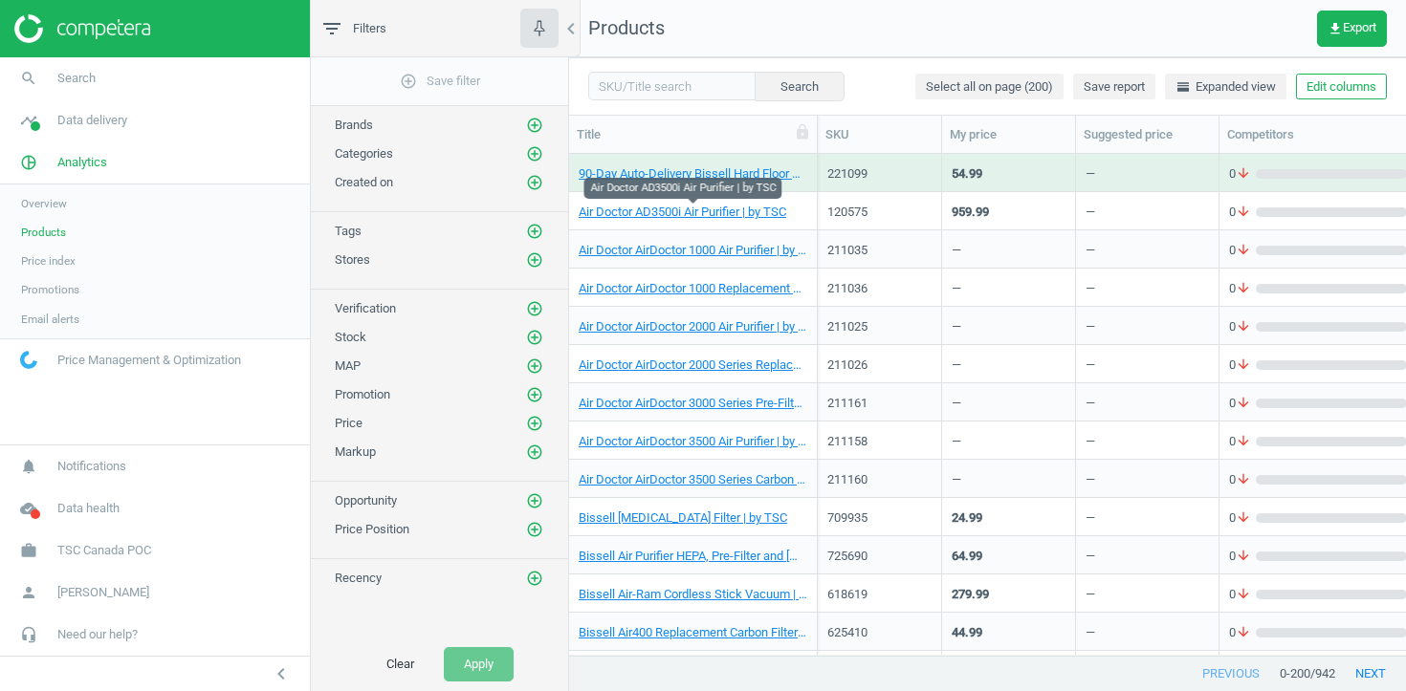
click at [731, 198] on div "Air Doctor AD3500i Air Purifier | by TSC" at bounding box center [692, 210] width 229 height 33
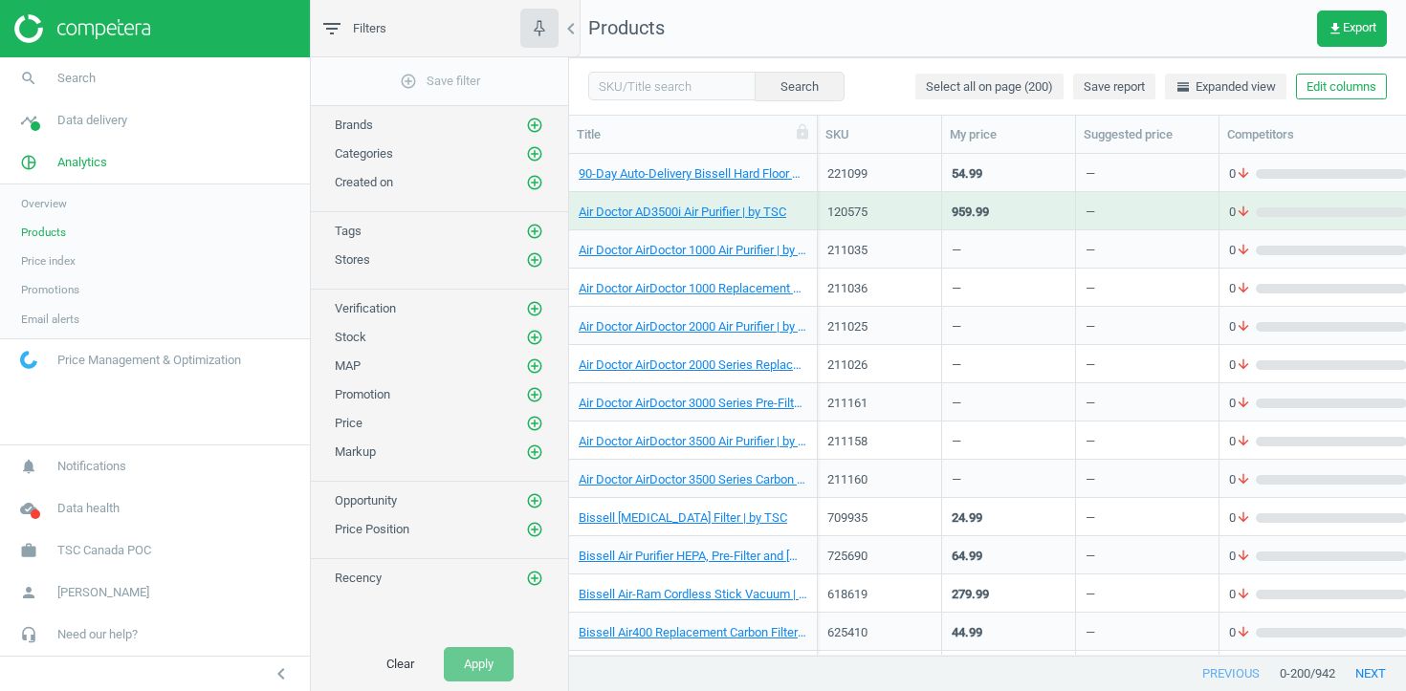
click at [731, 224] on div "Air Doctor AD3500i Air Purifier | by TSC" at bounding box center [692, 216] width 229 height 24
click at [731, 219] on link "Air Doctor AD3500i Air Purifier | by TSC" at bounding box center [681, 212] width 207 height 17
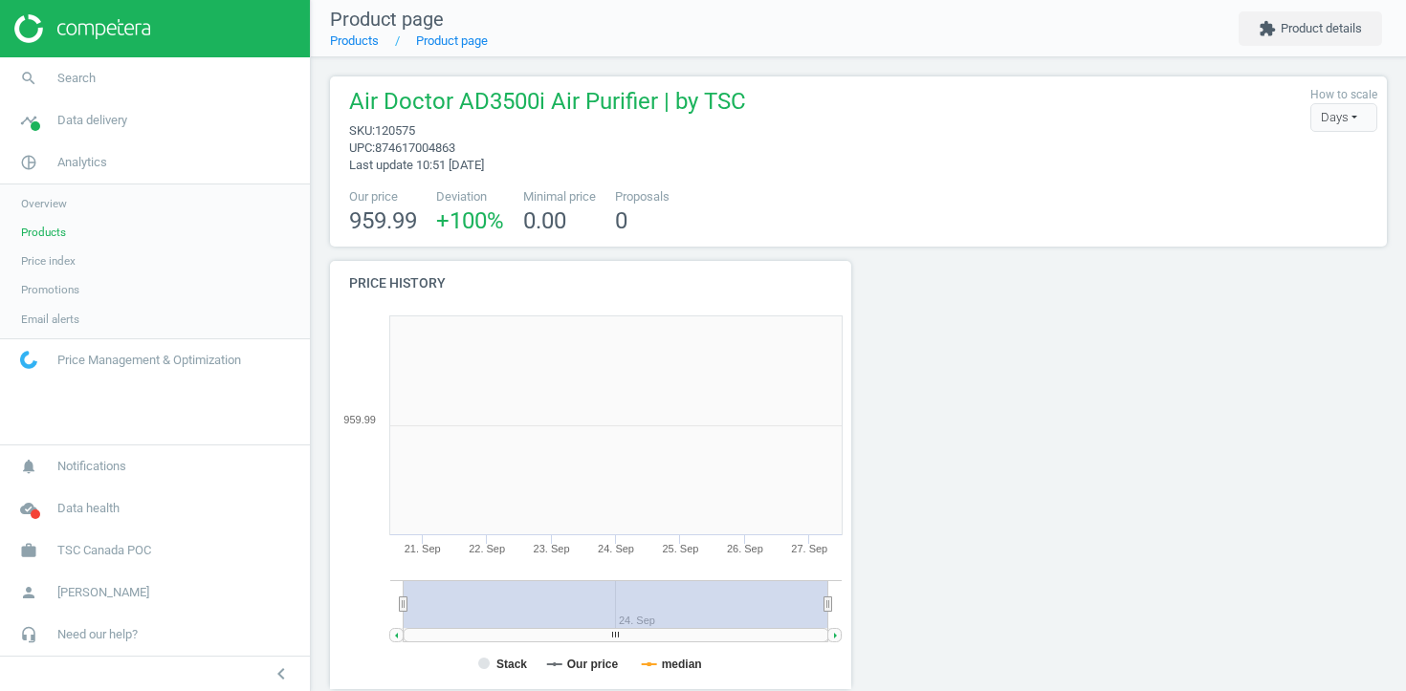
scroll to position [586, 0]
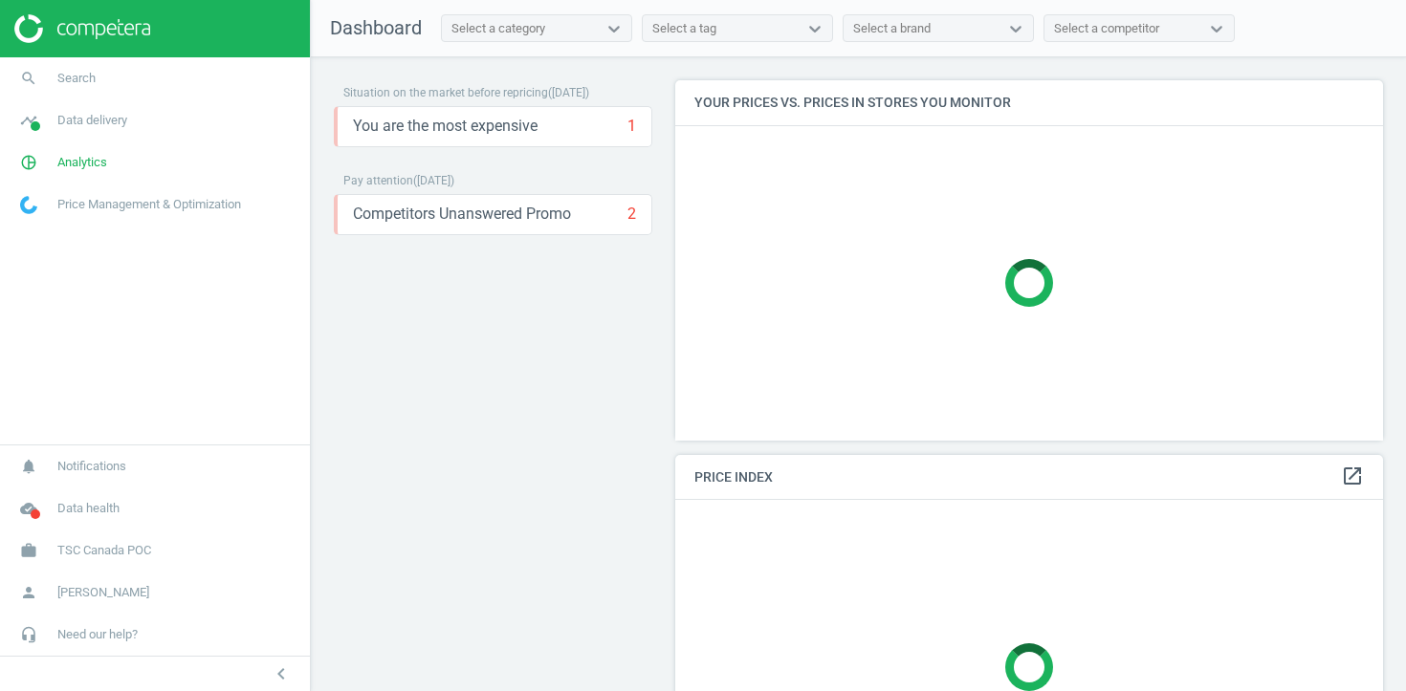
scroll to position [381, 709]
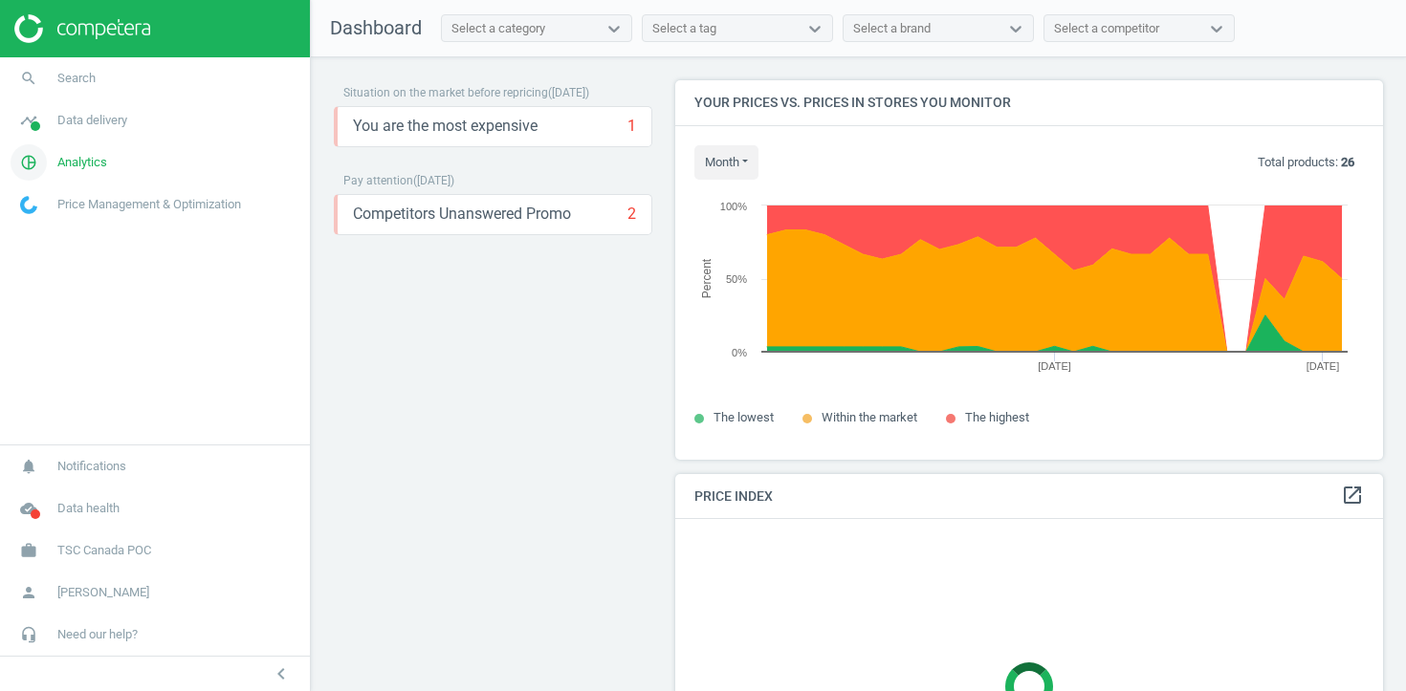
click at [62, 164] on span "Analytics" at bounding box center [82, 162] width 50 height 17
click at [55, 234] on span "Products" at bounding box center [43, 232] width 45 height 15
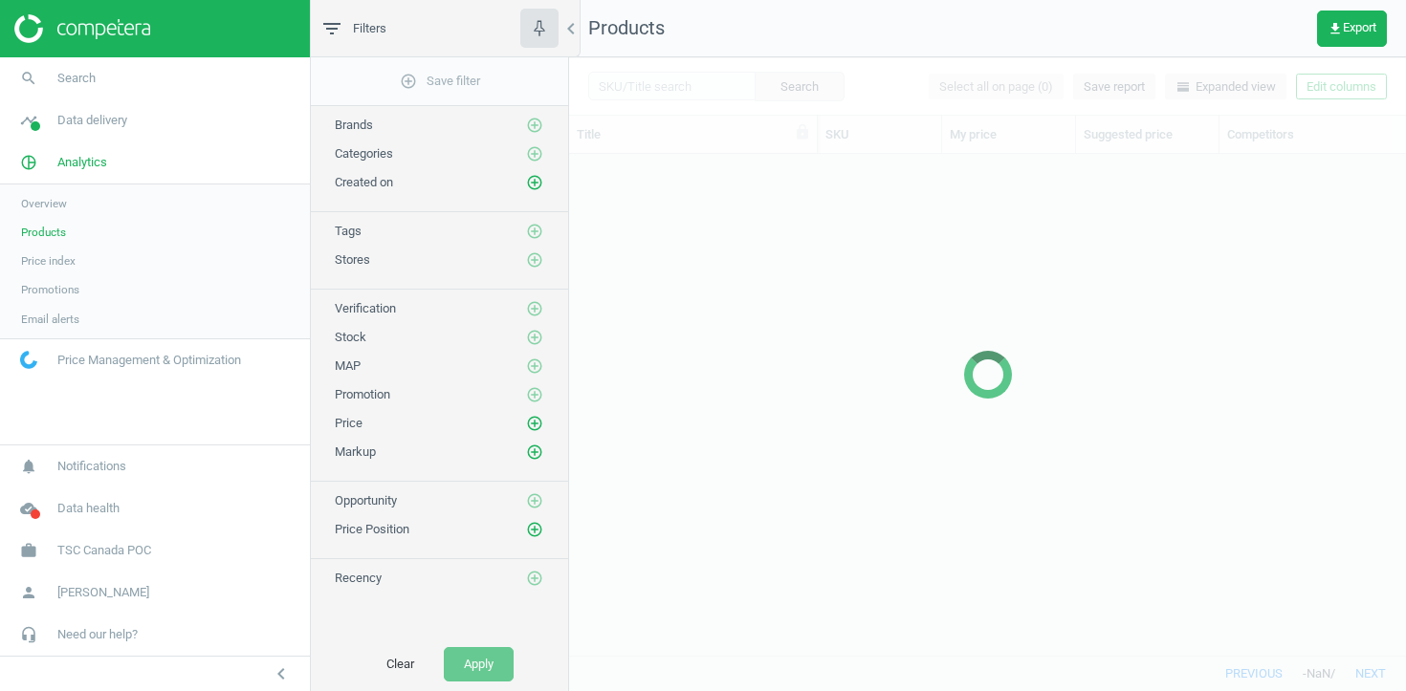
scroll to position [501, 837]
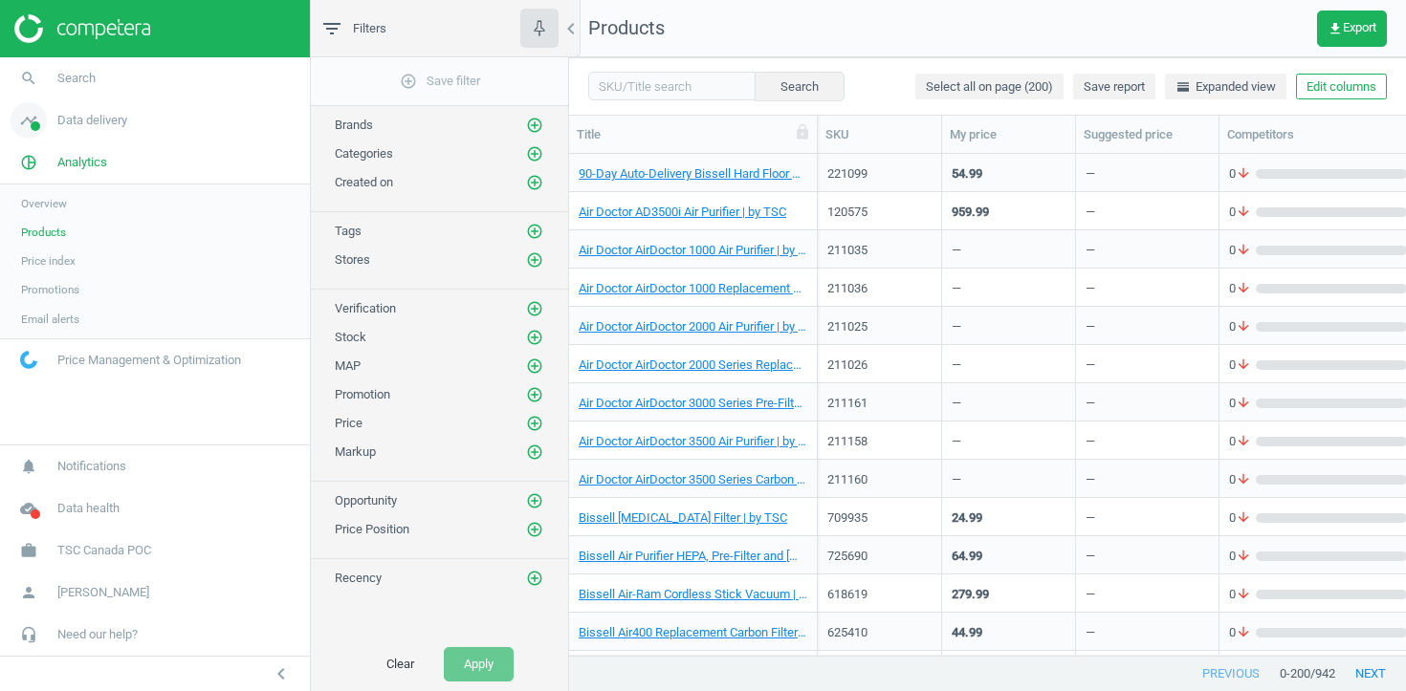
click at [75, 131] on link "timeline Data delivery" at bounding box center [155, 120] width 310 height 42
click at [39, 283] on span "Stores" at bounding box center [37, 277] width 33 height 15
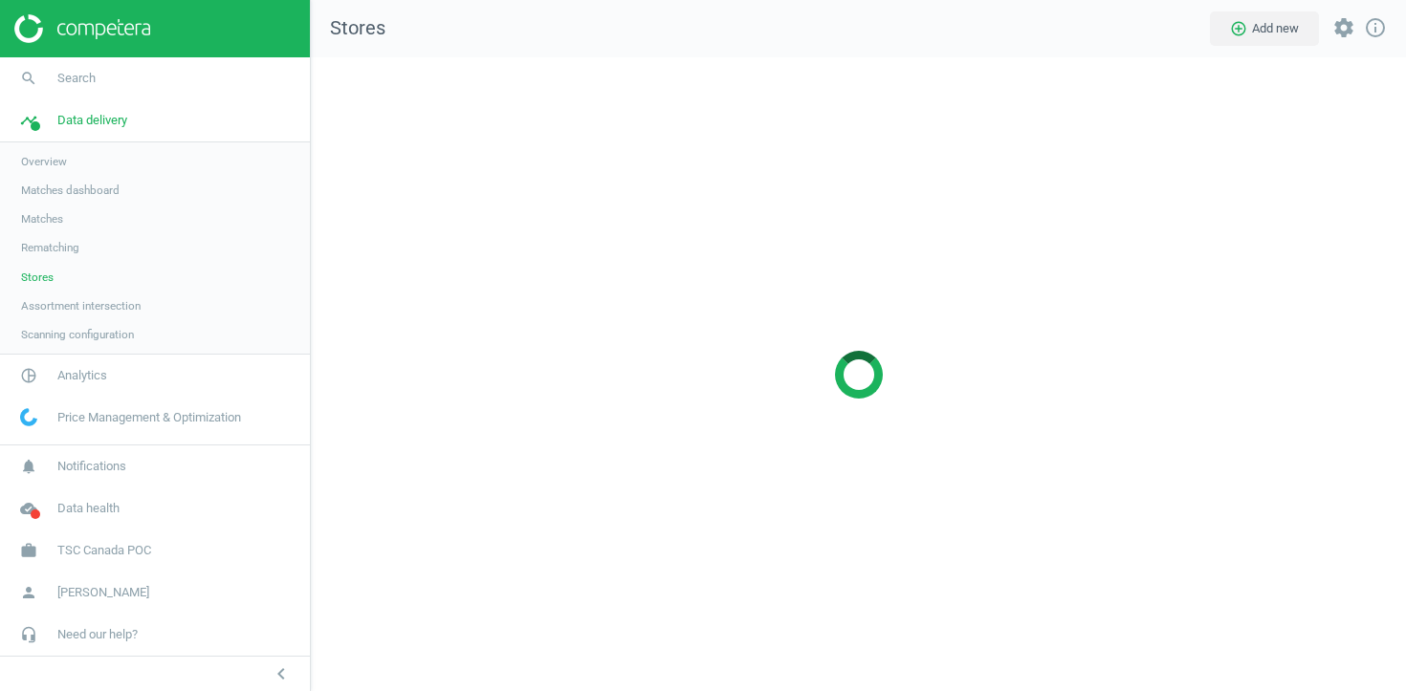
scroll to position [635, 1096]
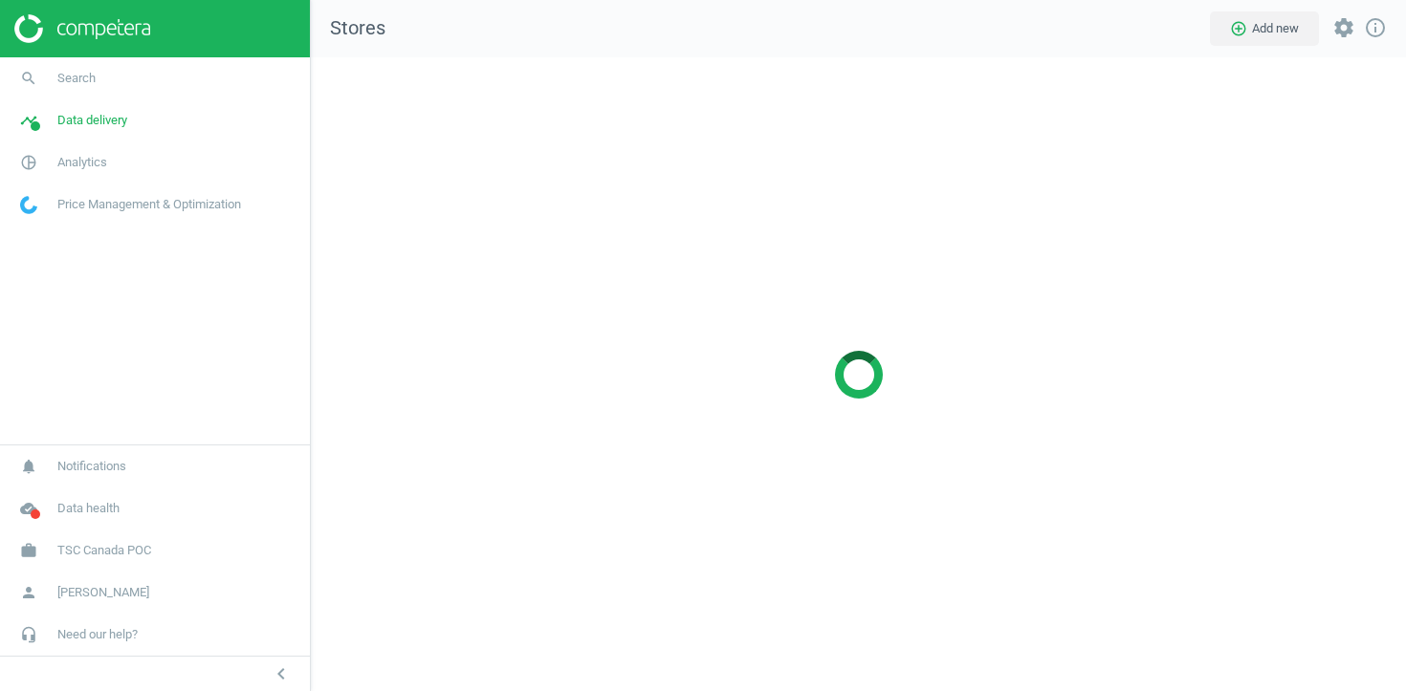
scroll to position [635, 1096]
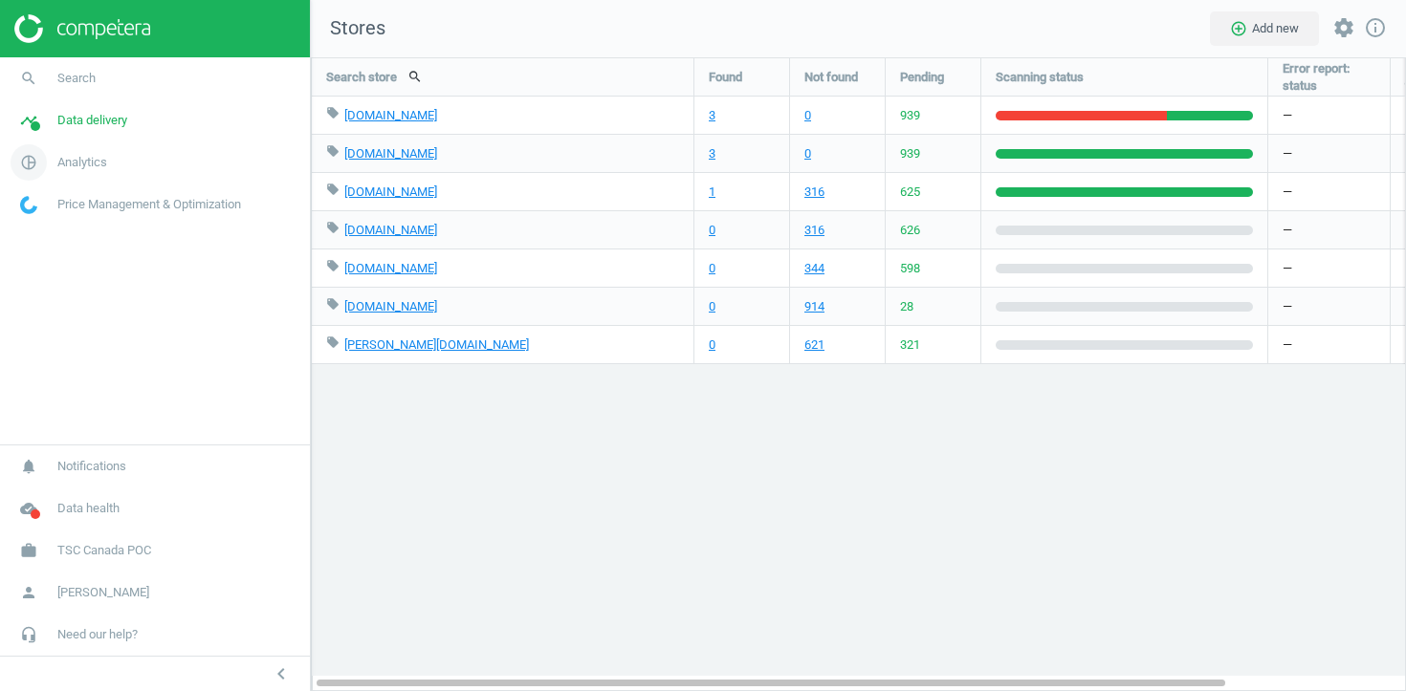
click at [97, 159] on span "Analytics" at bounding box center [82, 162] width 50 height 17
click at [58, 235] on span "Products" at bounding box center [43, 232] width 45 height 15
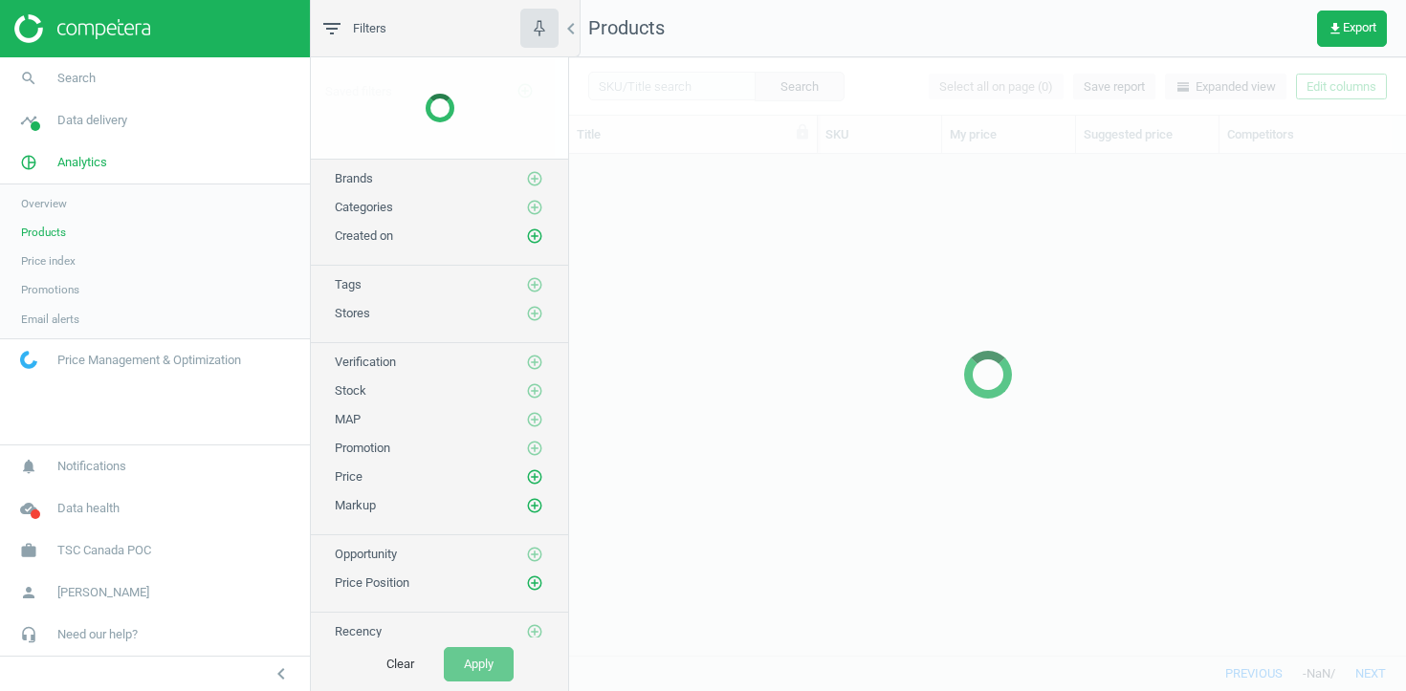
scroll to position [501, 837]
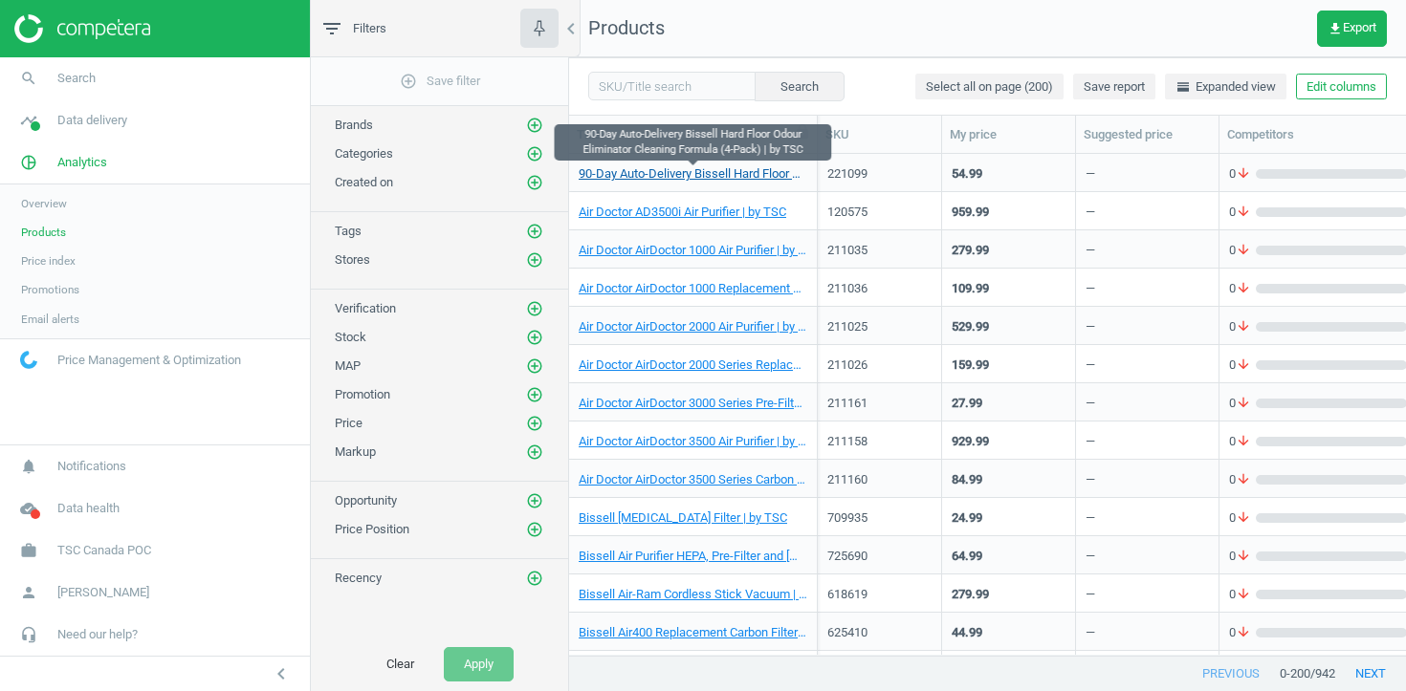
click at [652, 175] on link "90-Day Auto-Delivery Bissell Hard Floor Odour Eliminator Cleaning Formula (4-Pa…" at bounding box center [692, 173] width 229 height 17
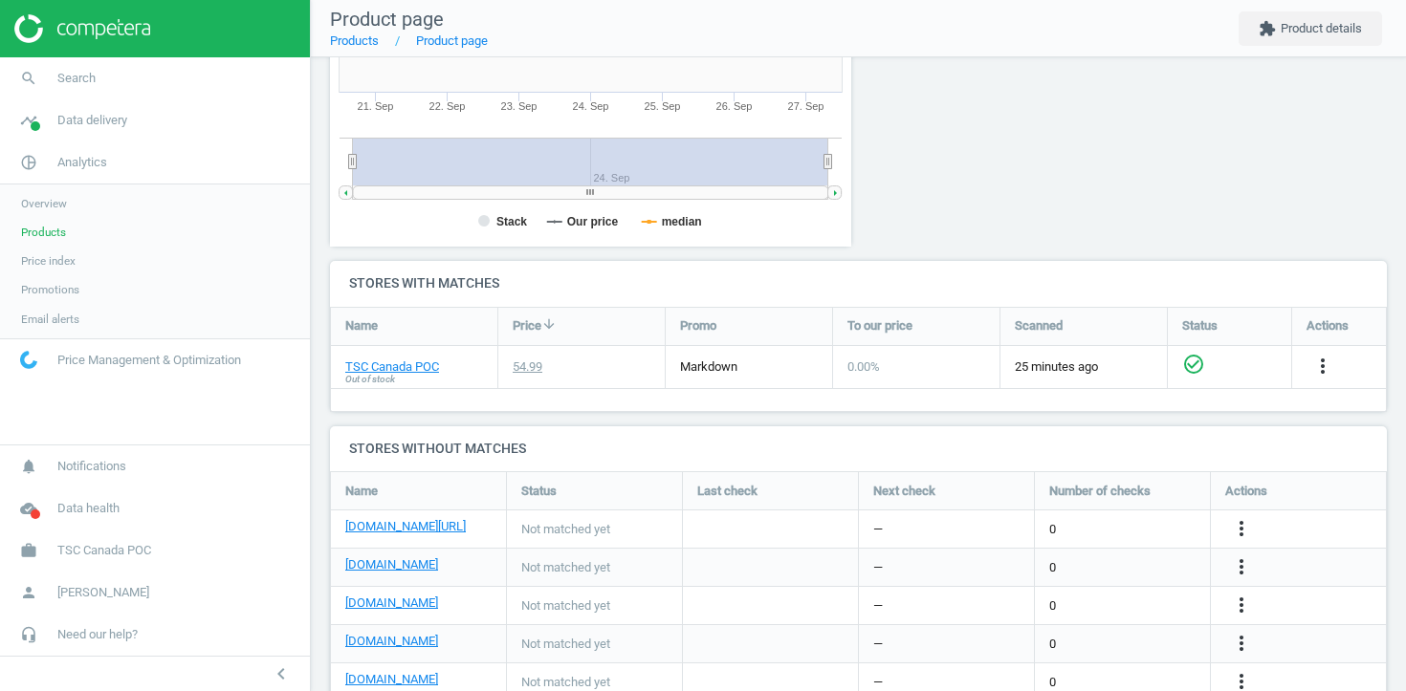
scroll to position [569, 0]
